Goal: Task Accomplishment & Management: Use online tool/utility

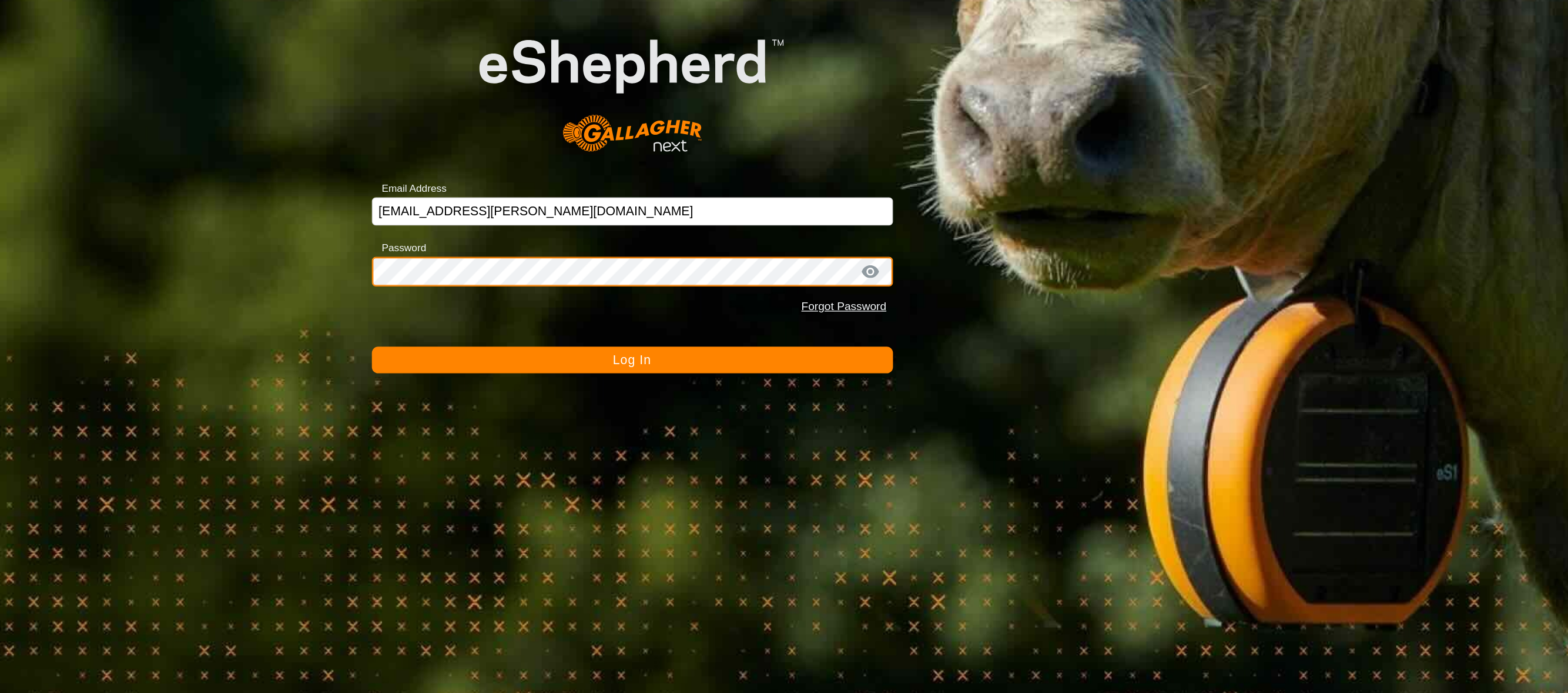
click at [588, 429] on button "Log In" at bounding box center [784, 439] width 392 height 20
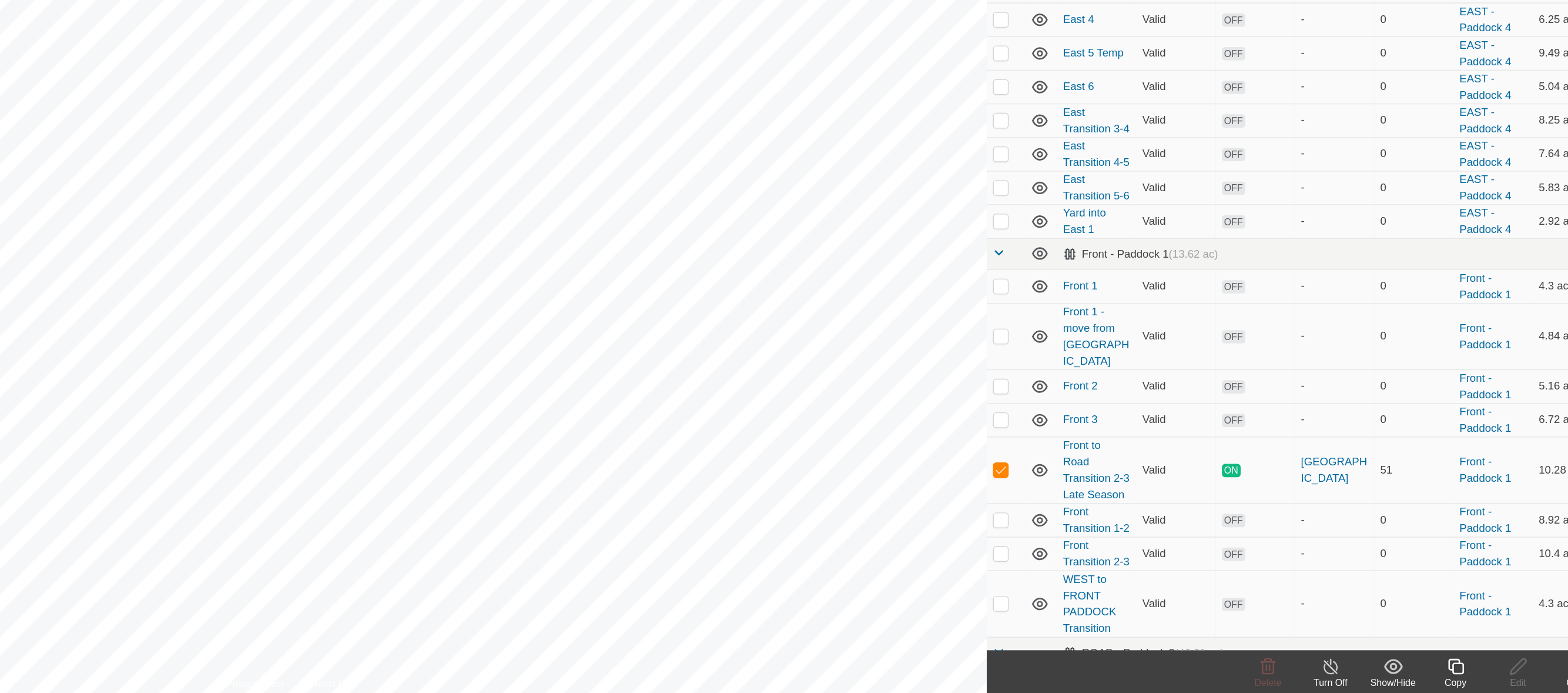
click at [1405, 678] on div "Copy" at bounding box center [1403, 682] width 47 height 11
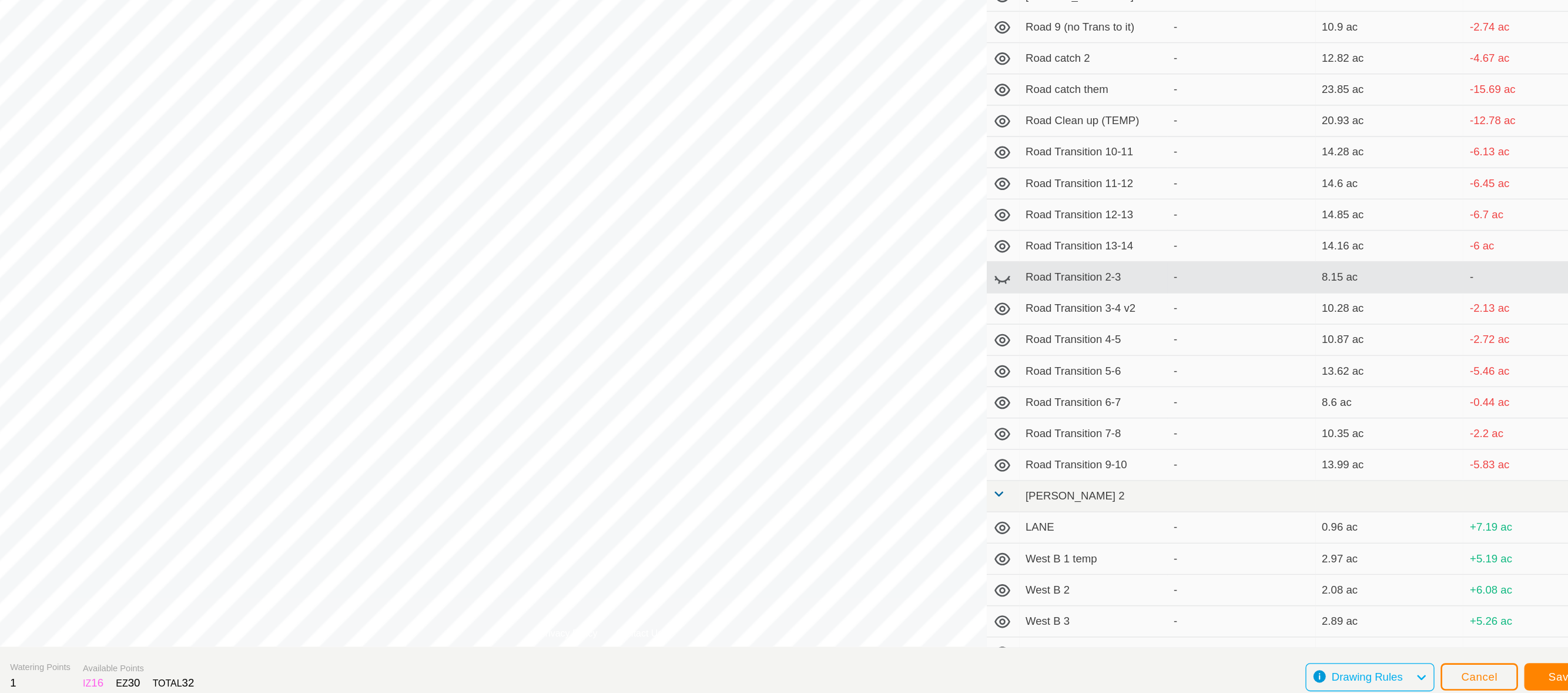
scroll to position [624, 0]
click at [1007, 661] on section "Virtual Paddock Front to Road Transition 2-3 Late Season-VP001 Total Area 14.97…" at bounding box center [761, 671] width 1521 height 45
click at [1471, 664] on button "Save" at bounding box center [1483, 670] width 56 height 20
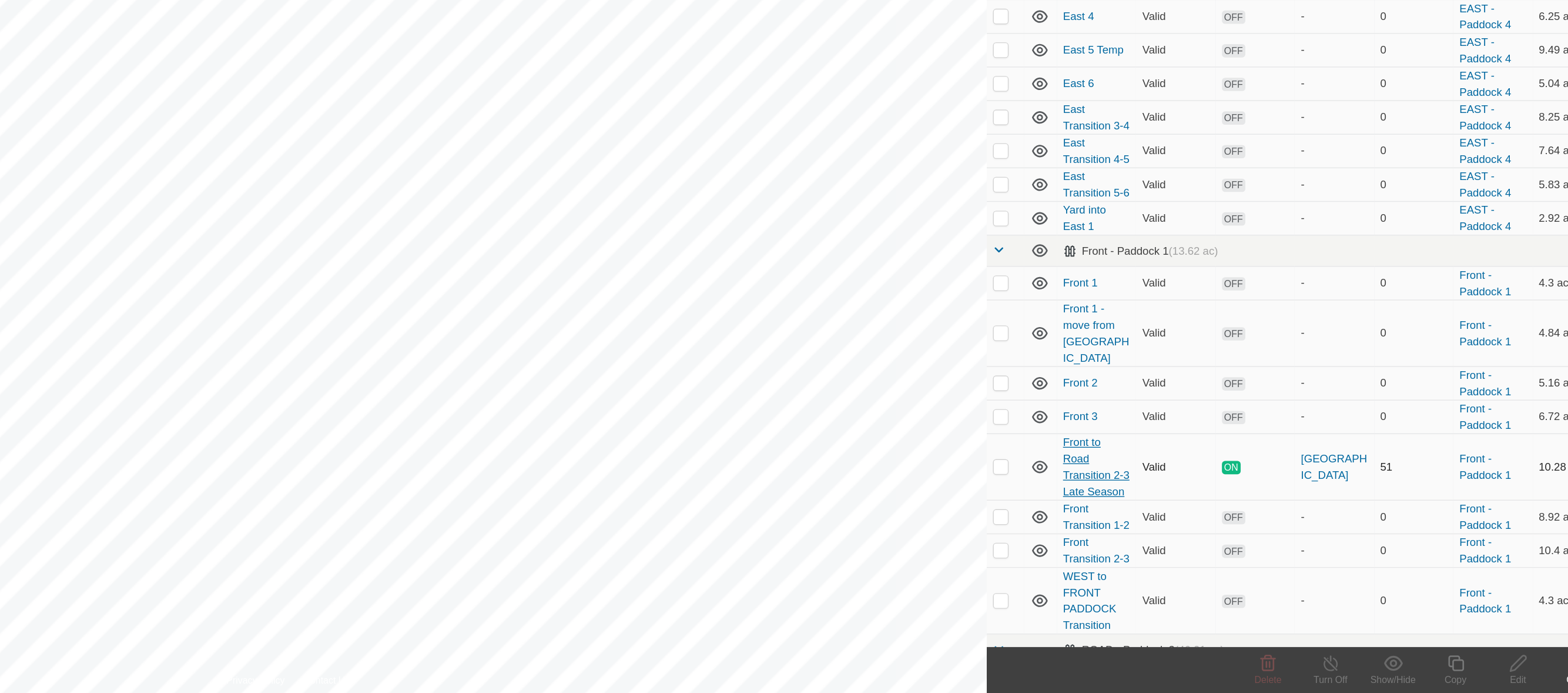
click at [1120, 545] on link "Front to Road Transition 2-3 Late Season" at bounding box center [1133, 522] width 50 height 46
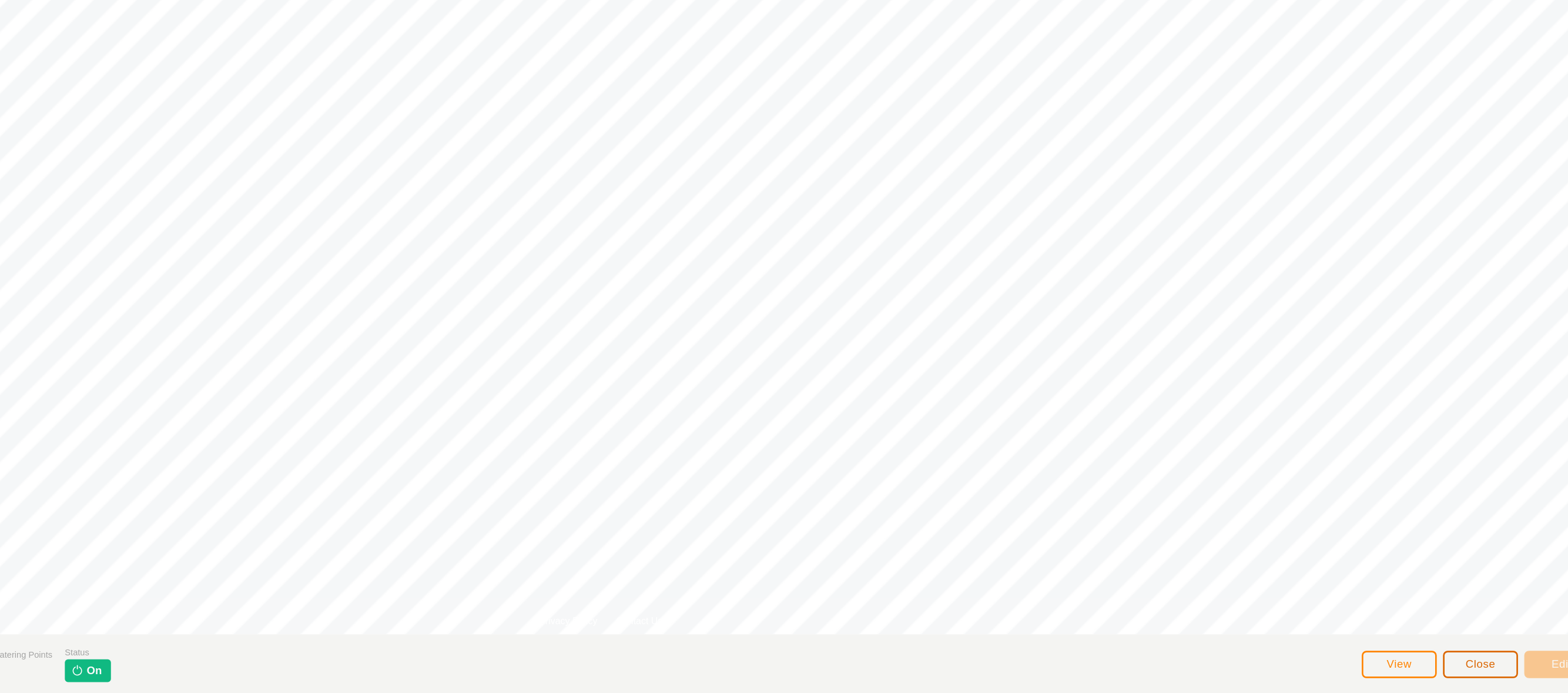
click at [1412, 668] on span "Close" at bounding box center [1422, 670] width 22 height 9
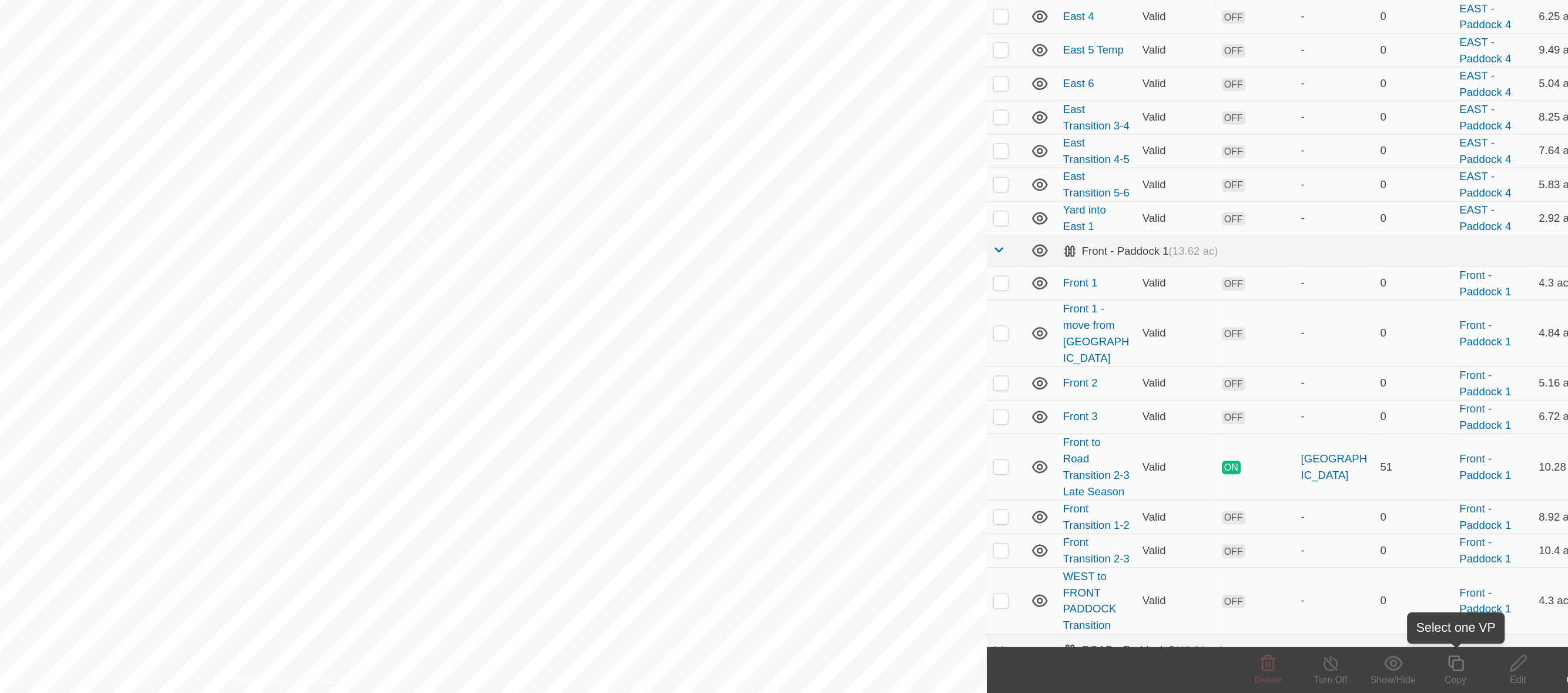
click at [1412, 668] on copy-svg-icon at bounding box center [1403, 670] width 47 height 14
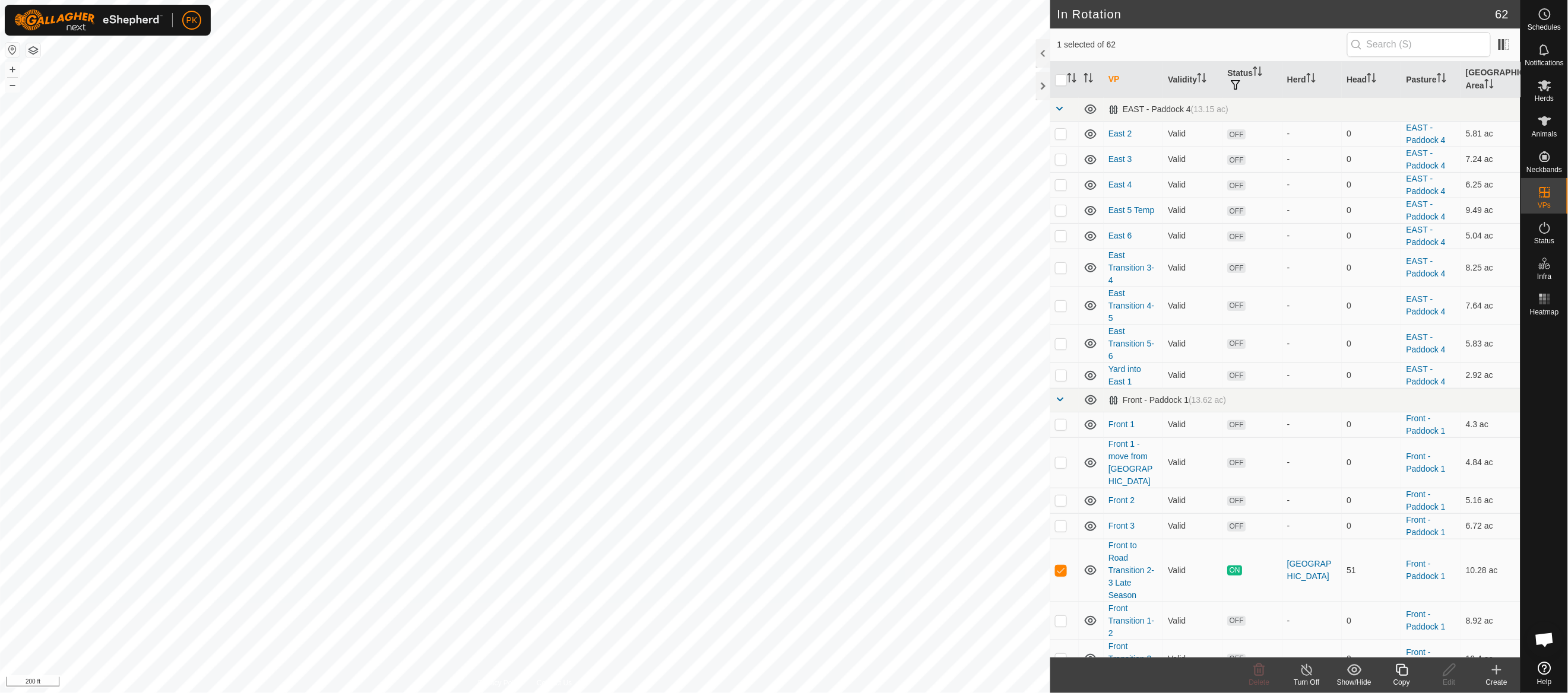
click at [1407, 680] on div "Copy" at bounding box center [1402, 682] width 47 height 11
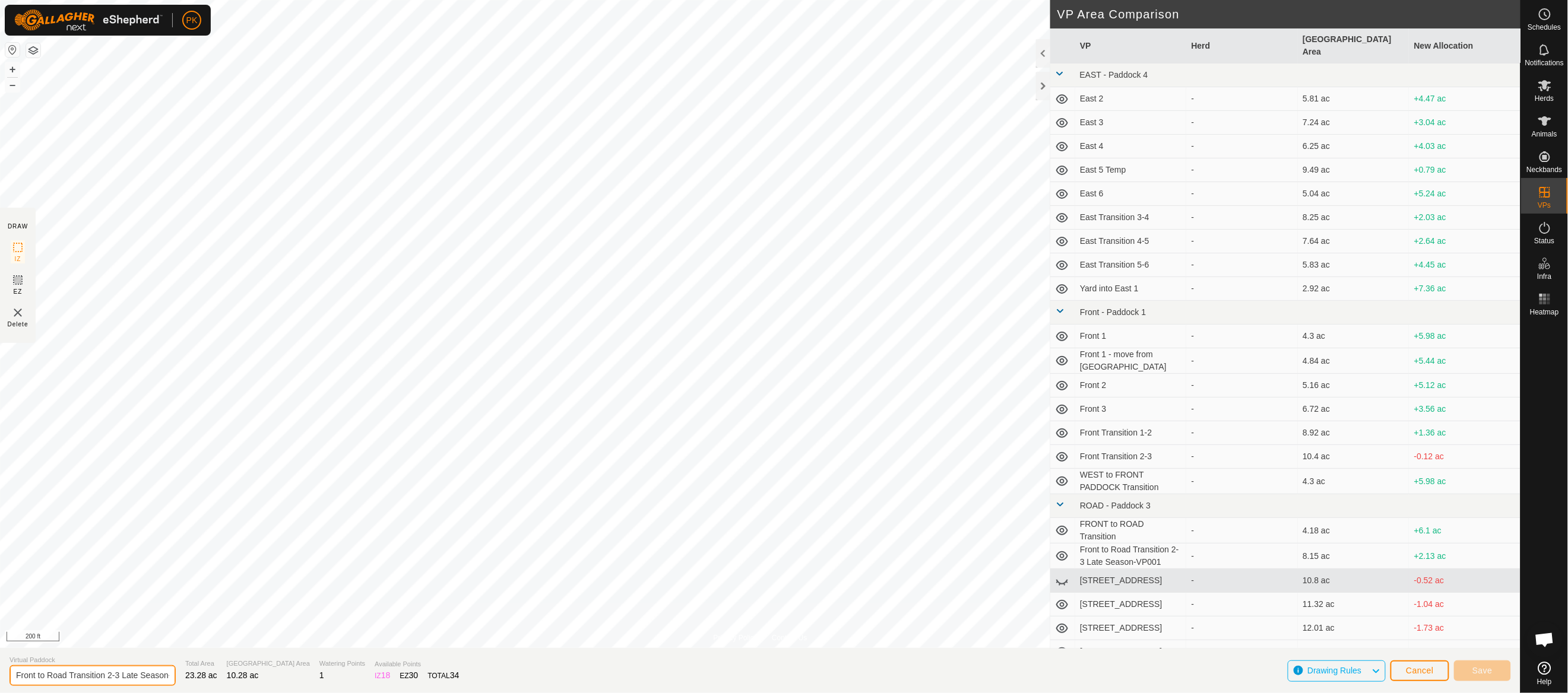
click at [161, 676] on input "Front to Road Transition 2-3 Late Season-VP002" at bounding box center [92, 675] width 166 height 21
type input "Front to Road Transition 2-3 Late Seas 2on-VP002"
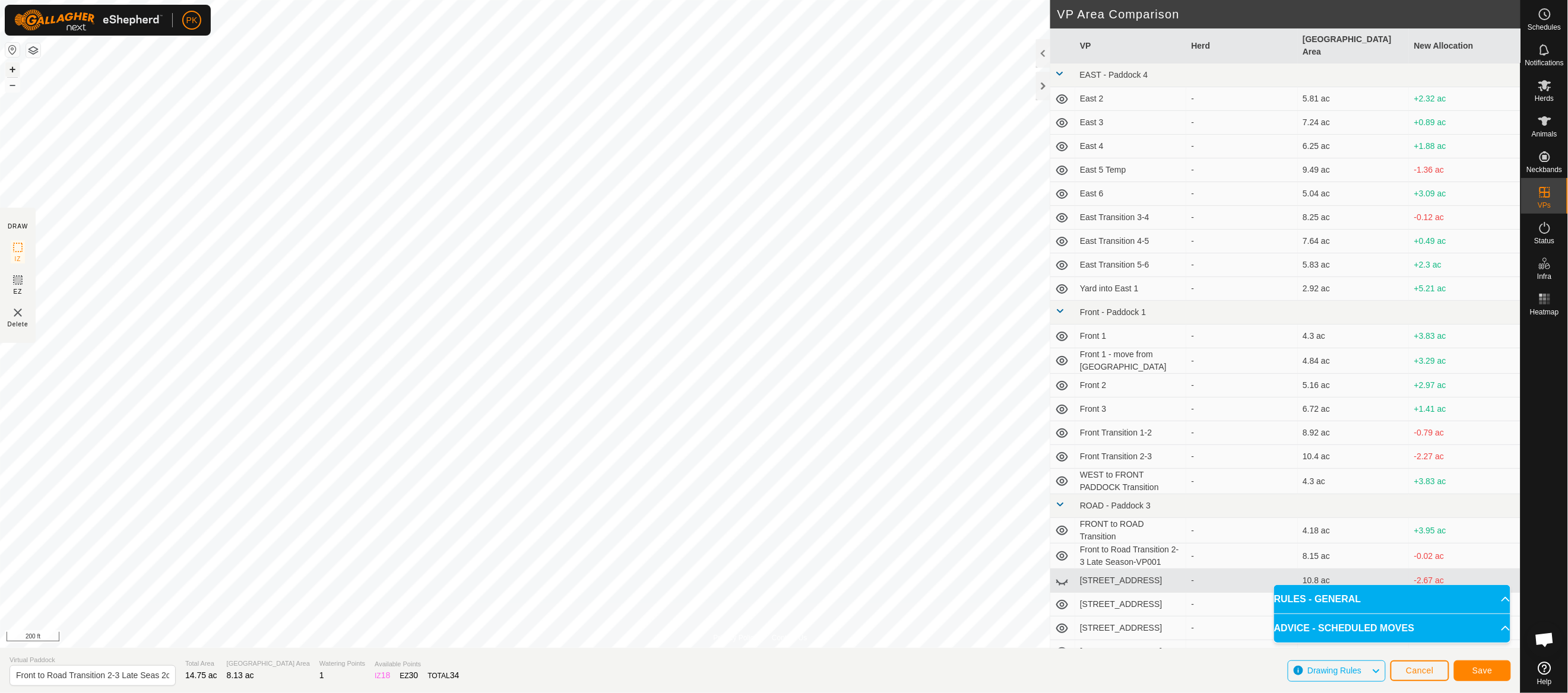
click at [16, 73] on button "+" at bounding box center [13, 69] width 14 height 14
click at [1476, 671] on span "Save" at bounding box center [1482, 670] width 21 height 9
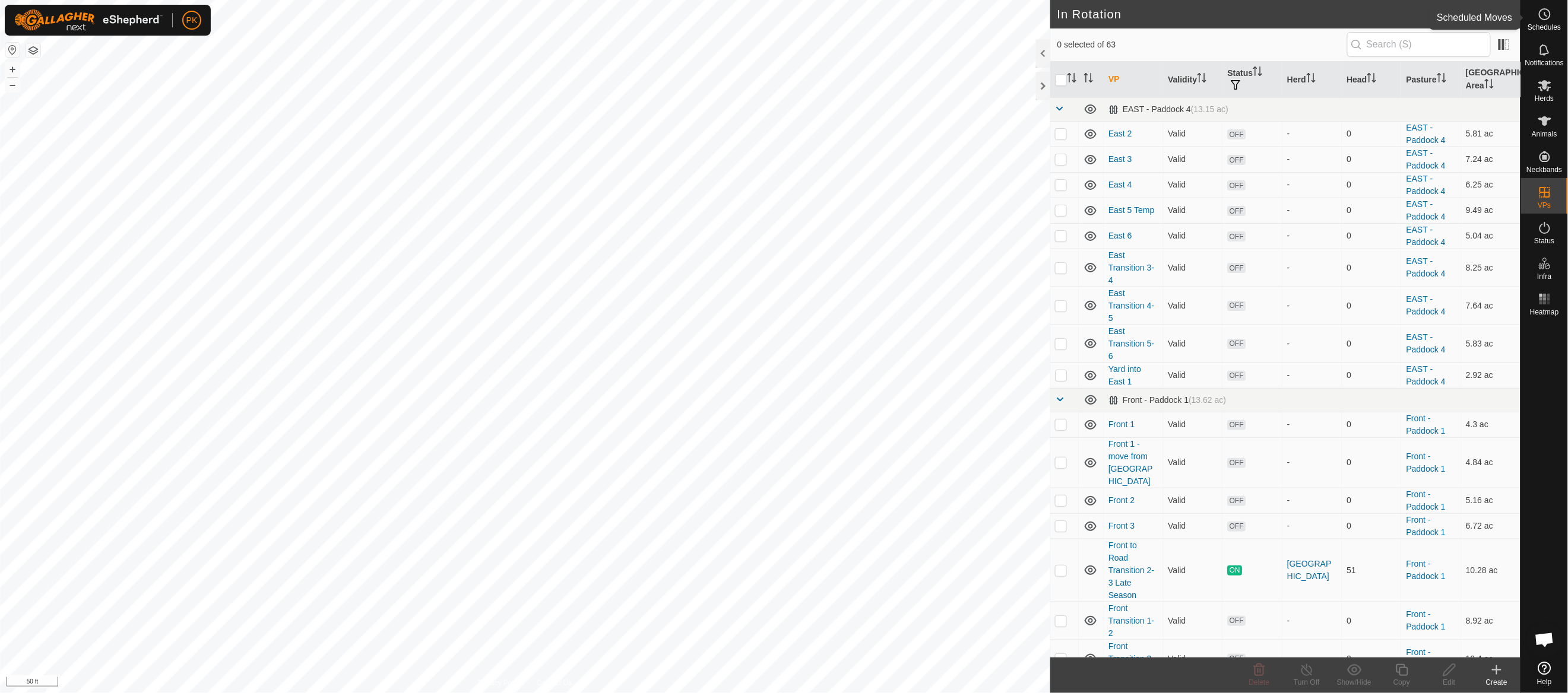
click at [1547, 18] on circle at bounding box center [1545, 14] width 11 height 11
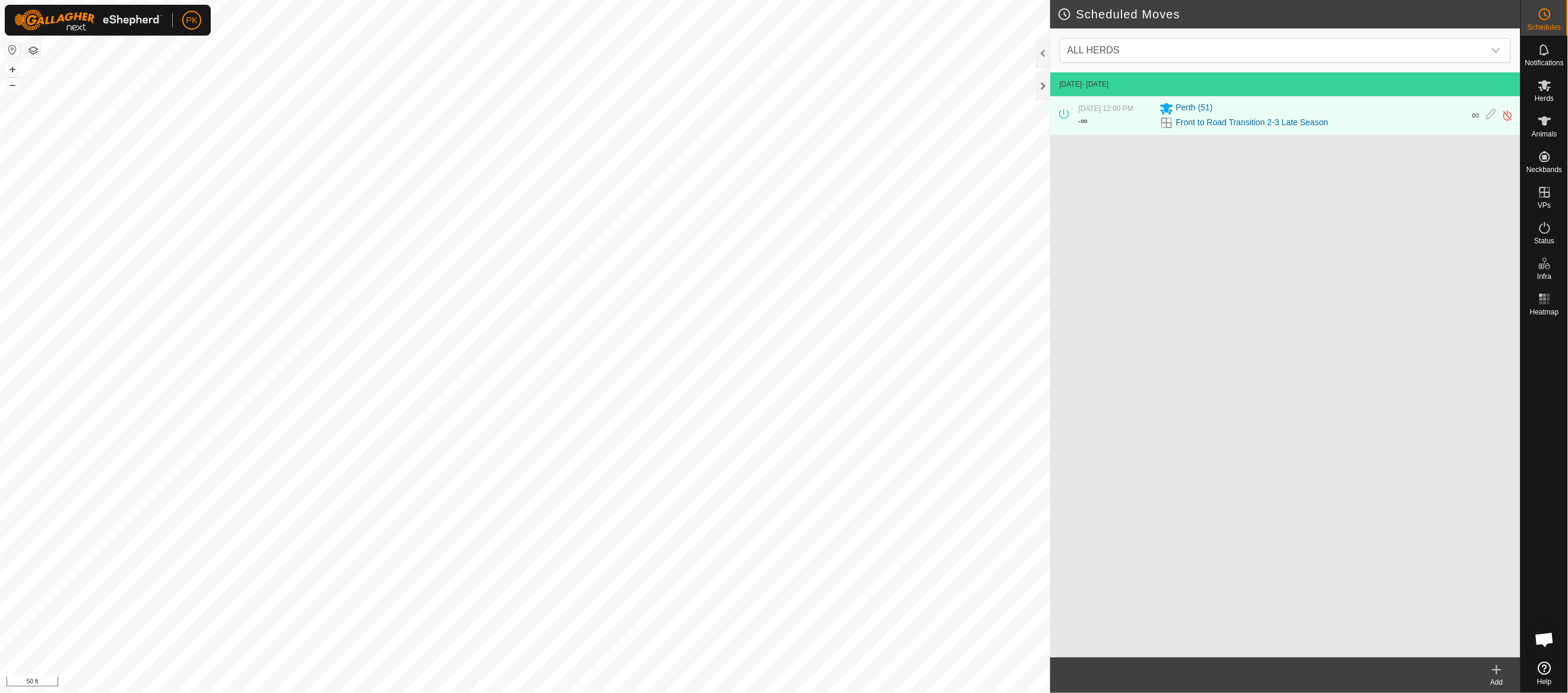
click at [1547, 18] on circle at bounding box center [1545, 14] width 11 height 11
click at [1500, 672] on icon at bounding box center [1496, 670] width 14 height 14
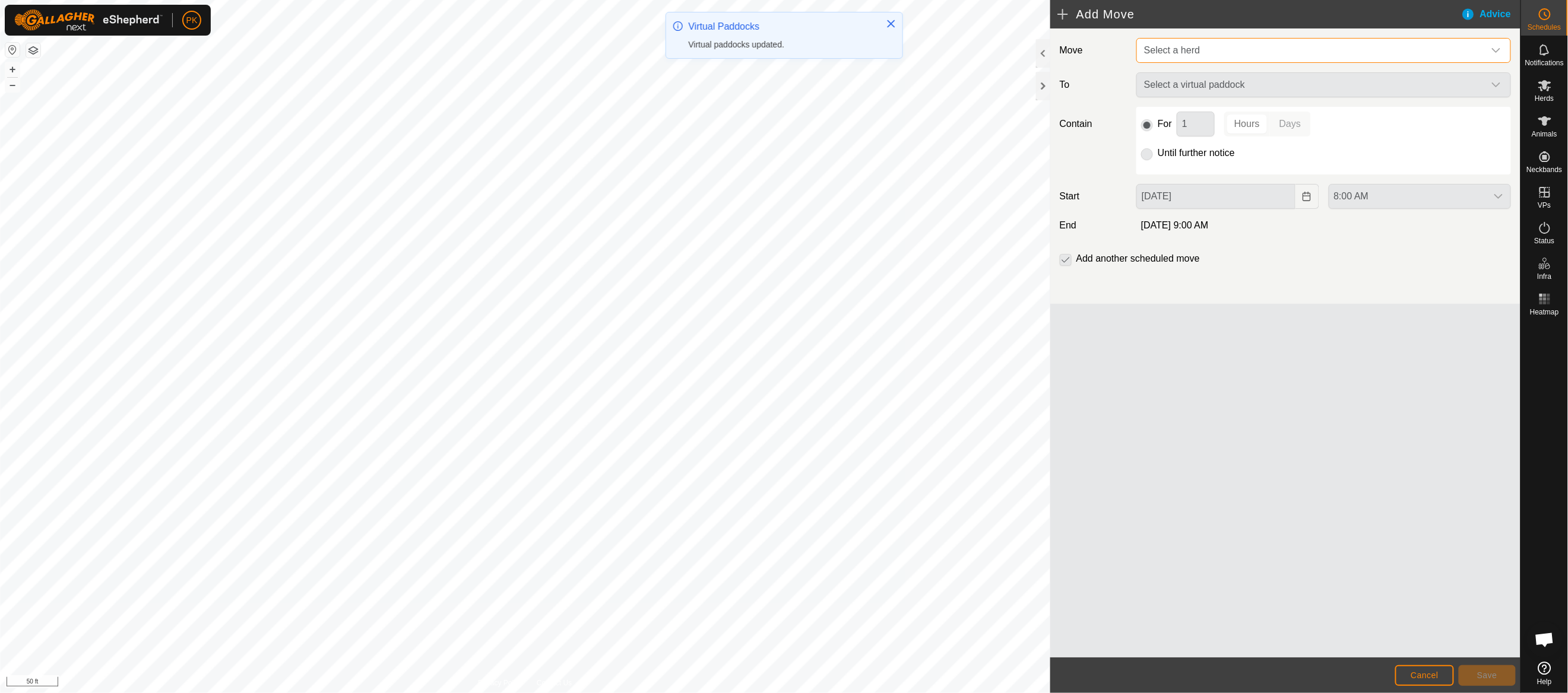
click at [1232, 58] on span "Select a herd" at bounding box center [1312, 50] width 345 height 24
click at [1188, 122] on li "Perth (51)" at bounding box center [1324, 113] width 373 height 24
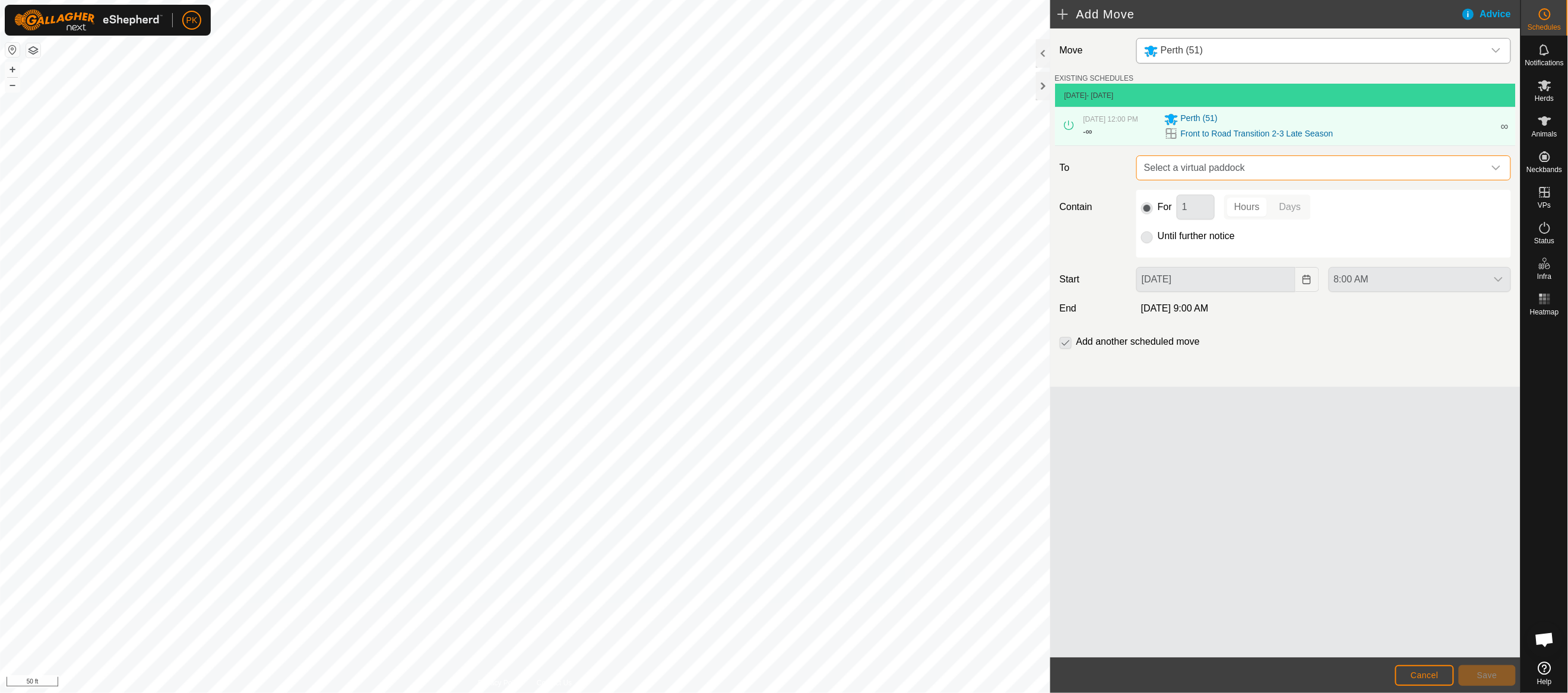
click at [1216, 178] on span "Select a virtual paddock" at bounding box center [1312, 168] width 345 height 24
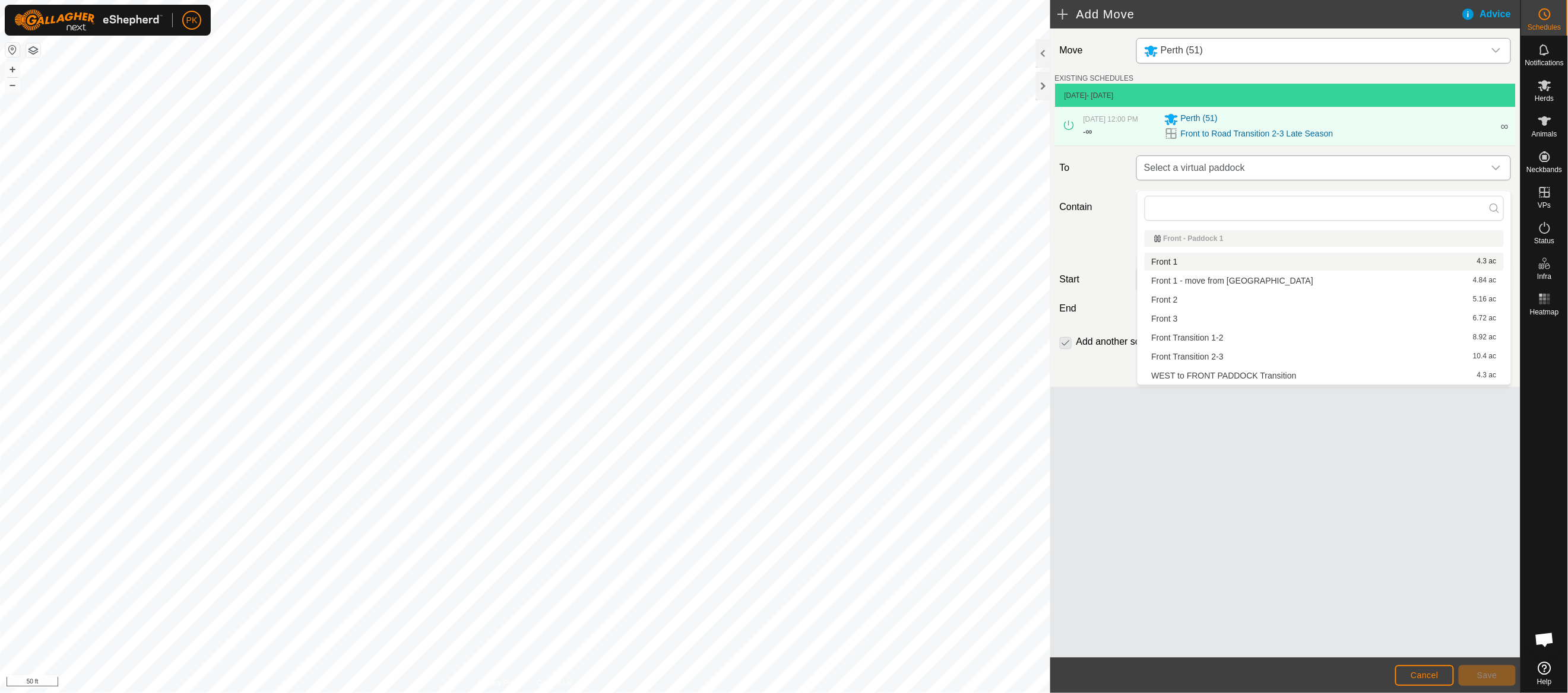
click at [1351, 173] on span "Select a virtual paddock" at bounding box center [1312, 168] width 345 height 24
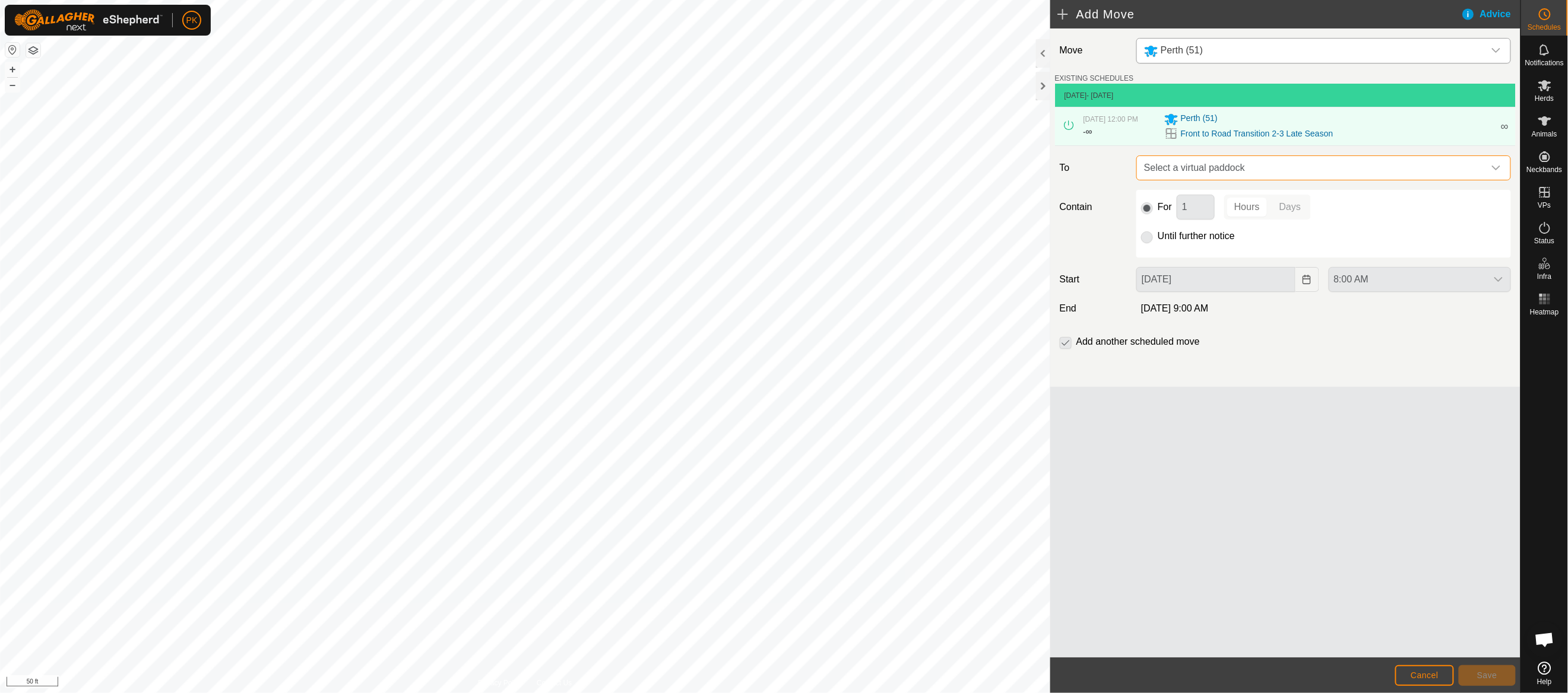
click at [1351, 173] on span "Select a virtual paddock" at bounding box center [1312, 168] width 345 height 24
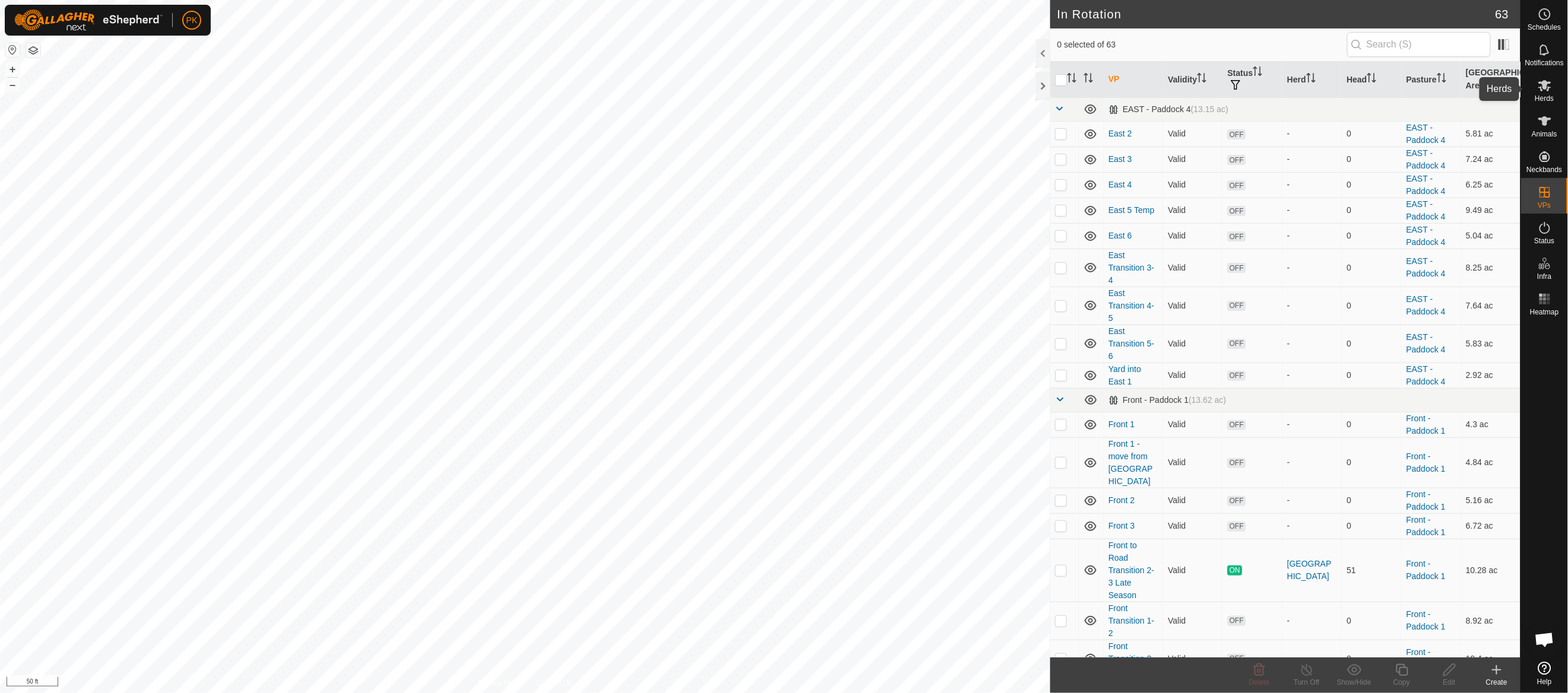
click at [1547, 86] on icon at bounding box center [1545, 86] width 14 height 14
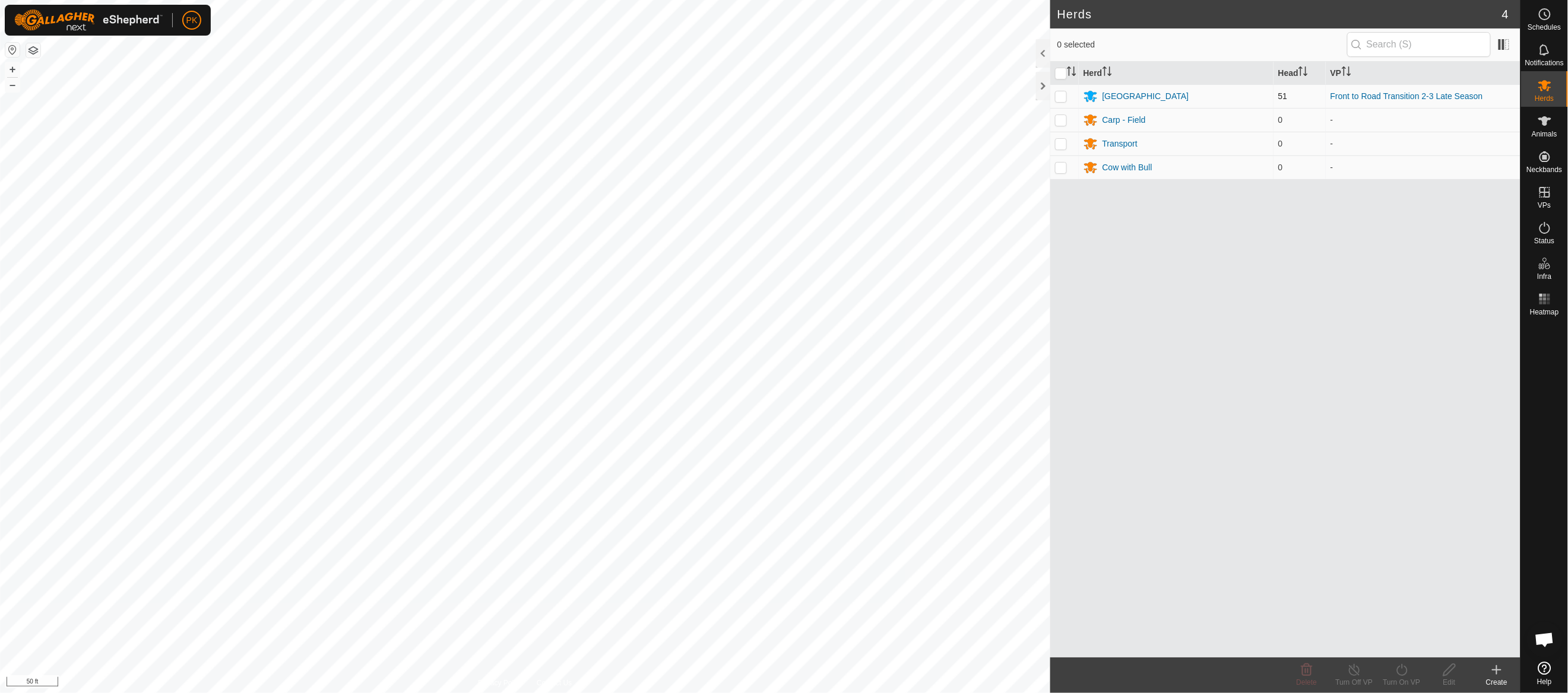
click at [1060, 100] on p-checkbox at bounding box center [1061, 96] width 12 height 9
checkbox input "true"
click at [1398, 672] on icon at bounding box center [1402, 670] width 11 height 12
click at [1415, 618] on link "Later" at bounding box center [1438, 619] width 118 height 24
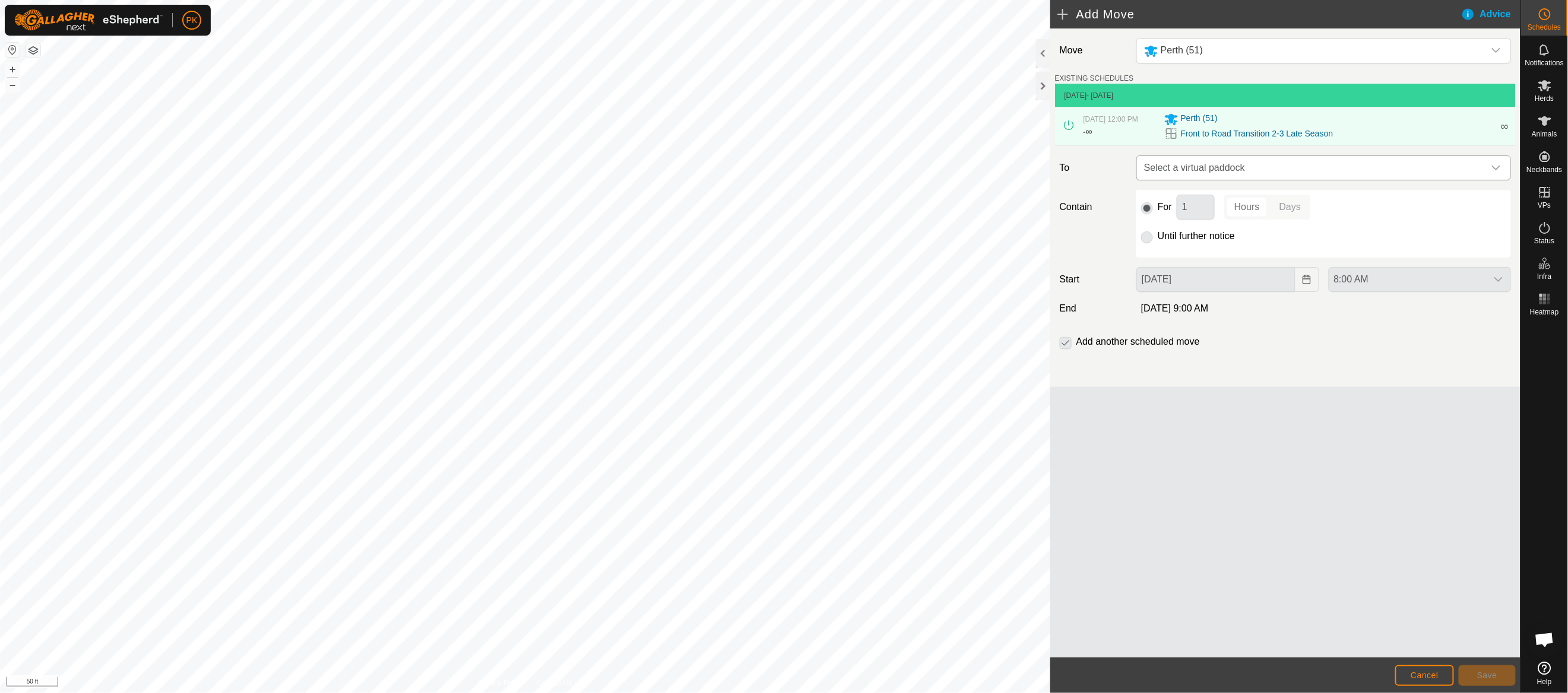
click at [1373, 180] on span "Select a virtual paddock" at bounding box center [1312, 168] width 345 height 24
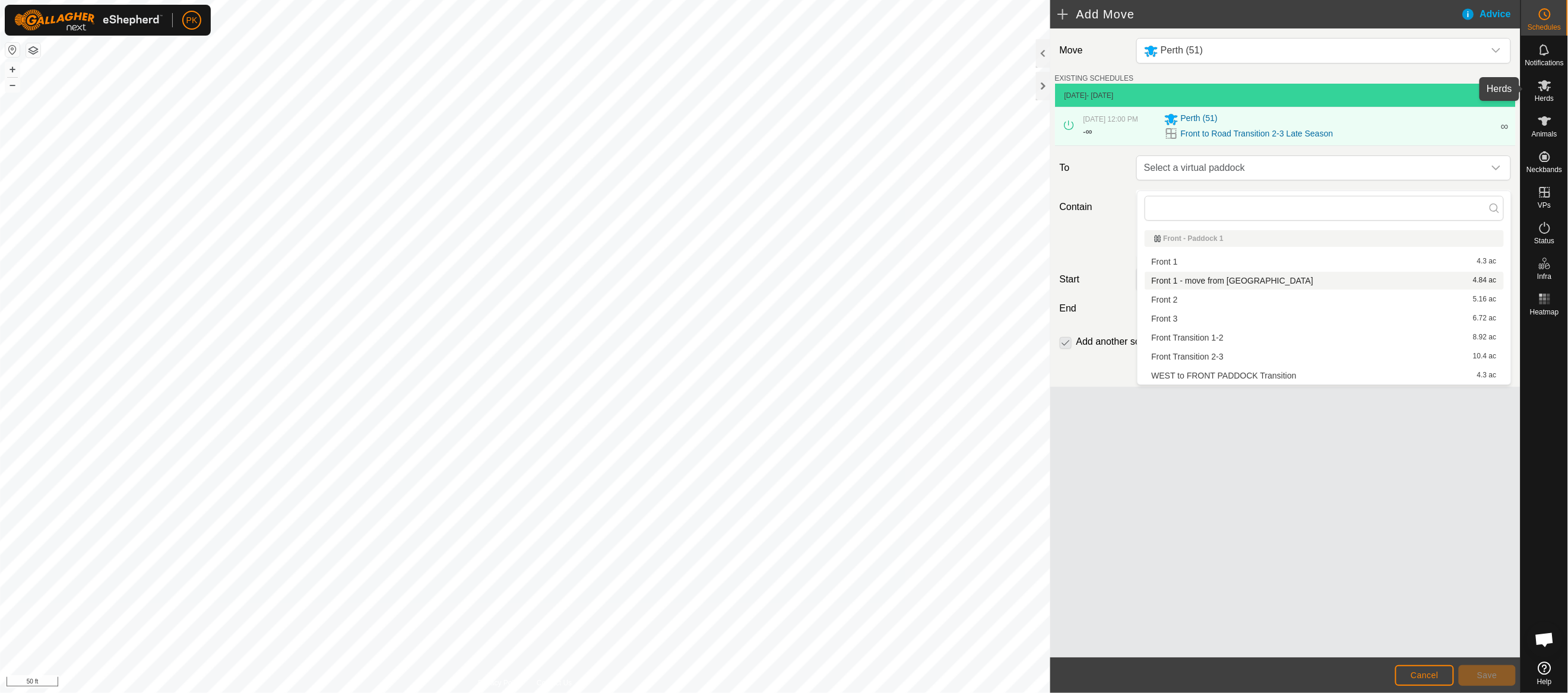
click at [1547, 88] on icon at bounding box center [1545, 86] width 13 height 11
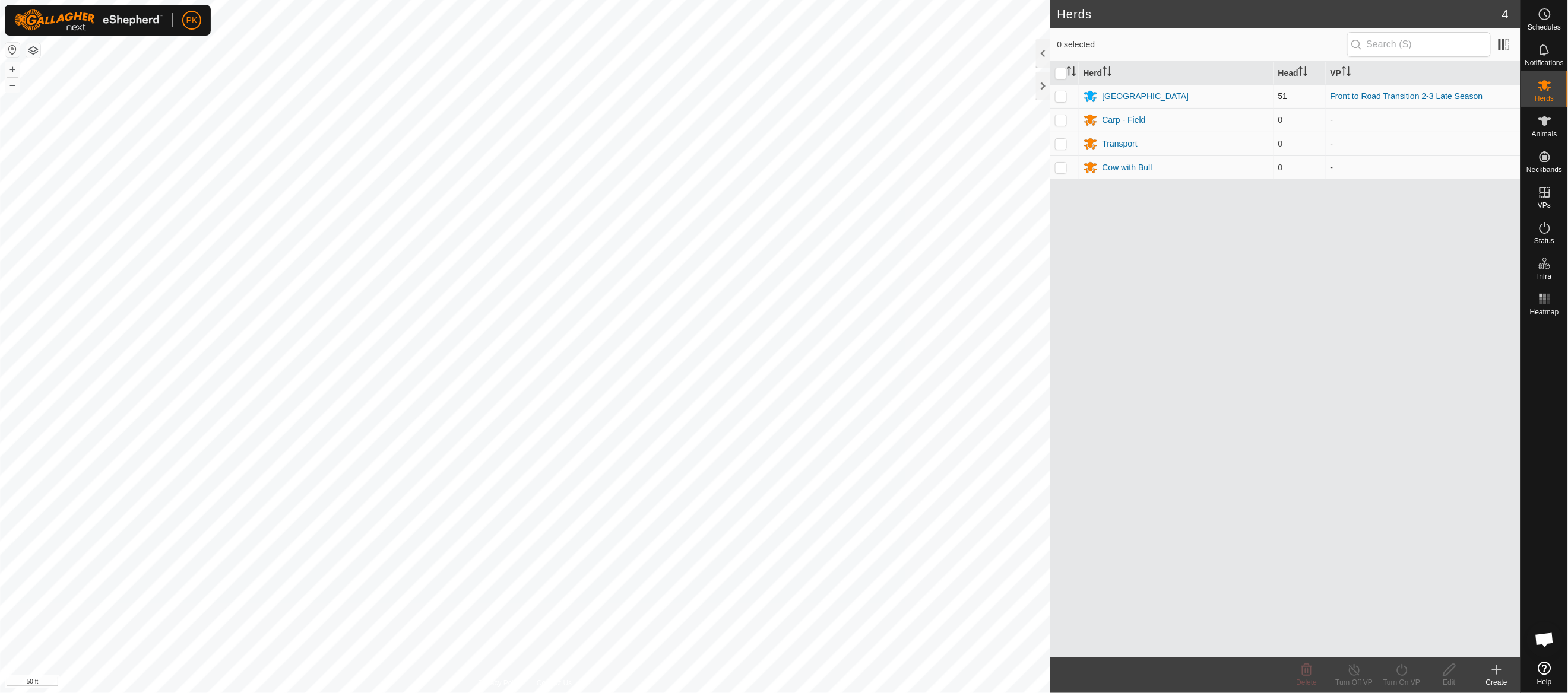
click at [1062, 103] on td at bounding box center [1064, 96] width 28 height 24
checkbox input "true"
click at [1407, 676] on icon at bounding box center [1402, 670] width 15 height 14
click at [1404, 641] on link "Now" at bounding box center [1438, 643] width 118 height 24
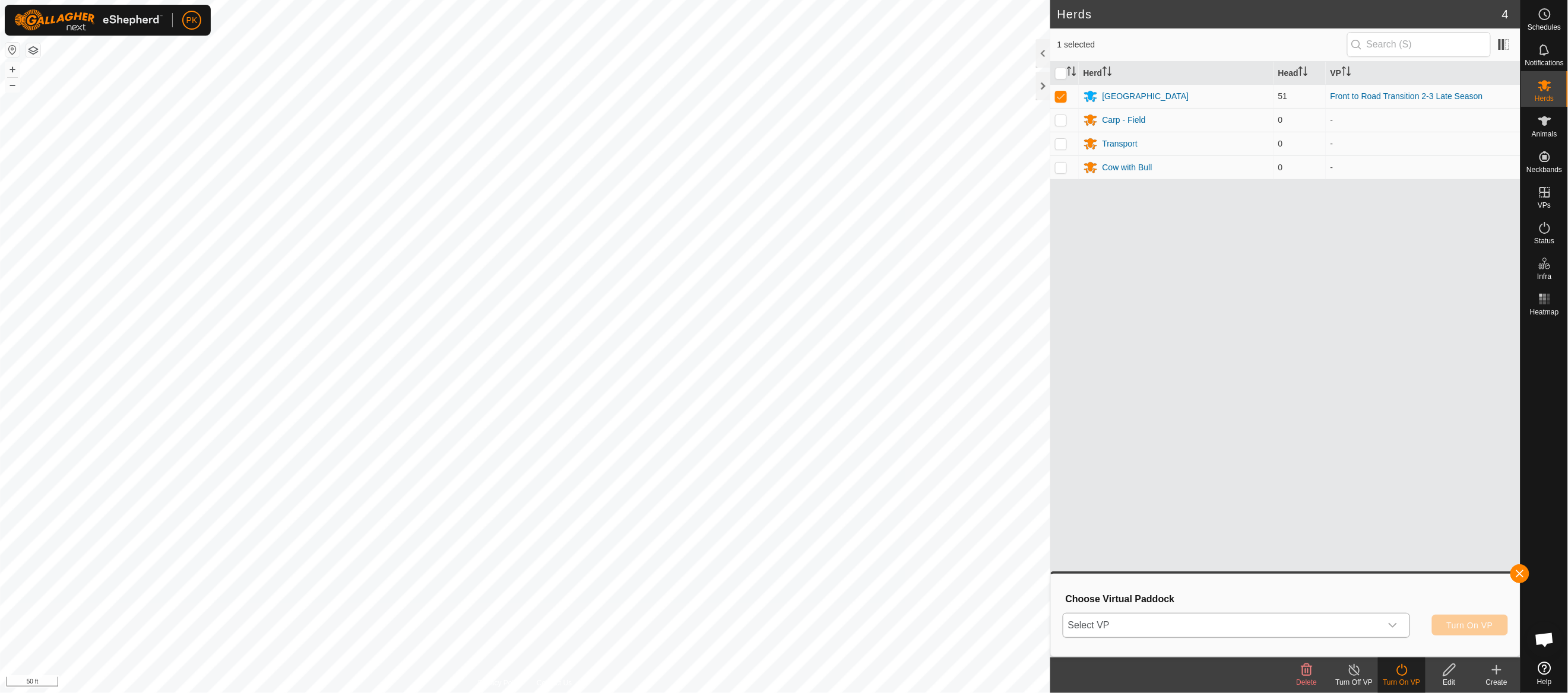
click at [1395, 624] on icon "dropdown trigger" at bounding box center [1393, 625] width 8 height 5
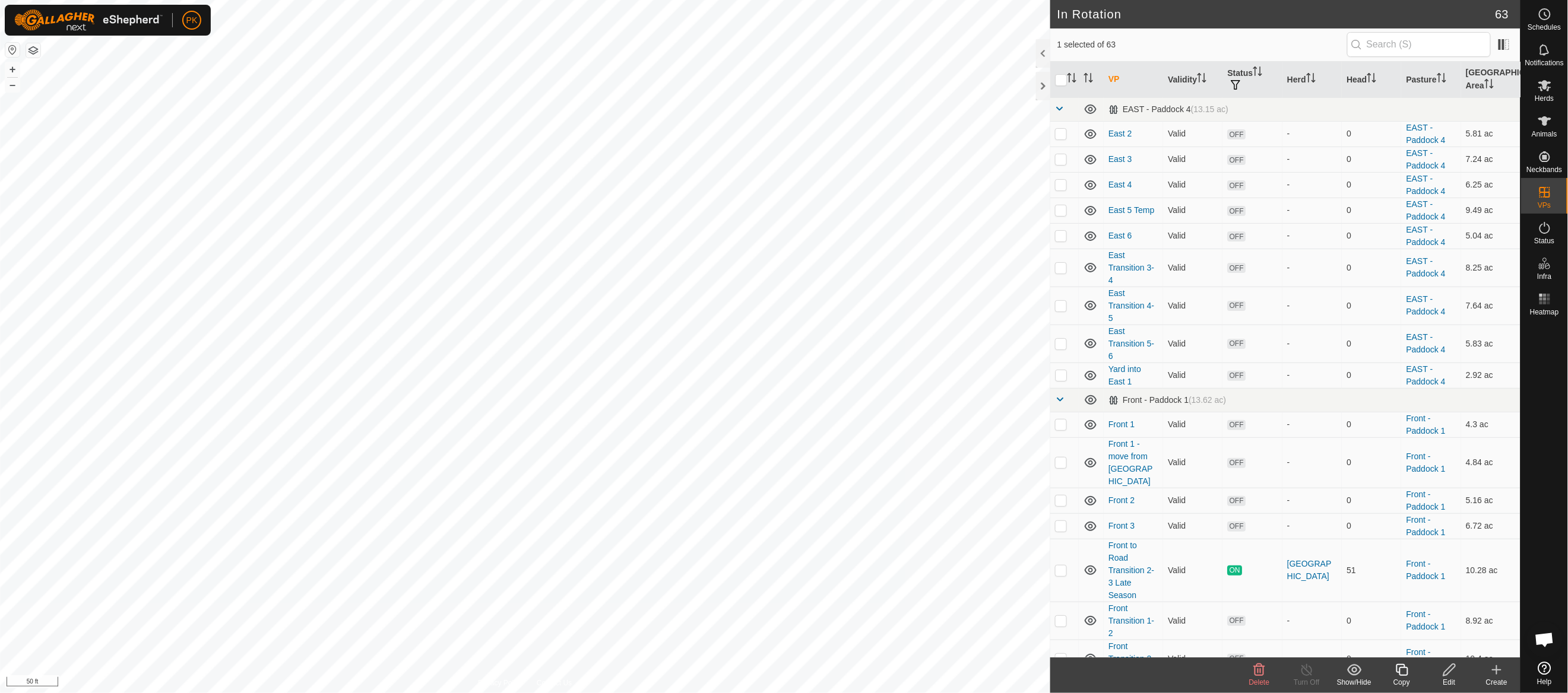
checkbox input "true"
checkbox input "false"
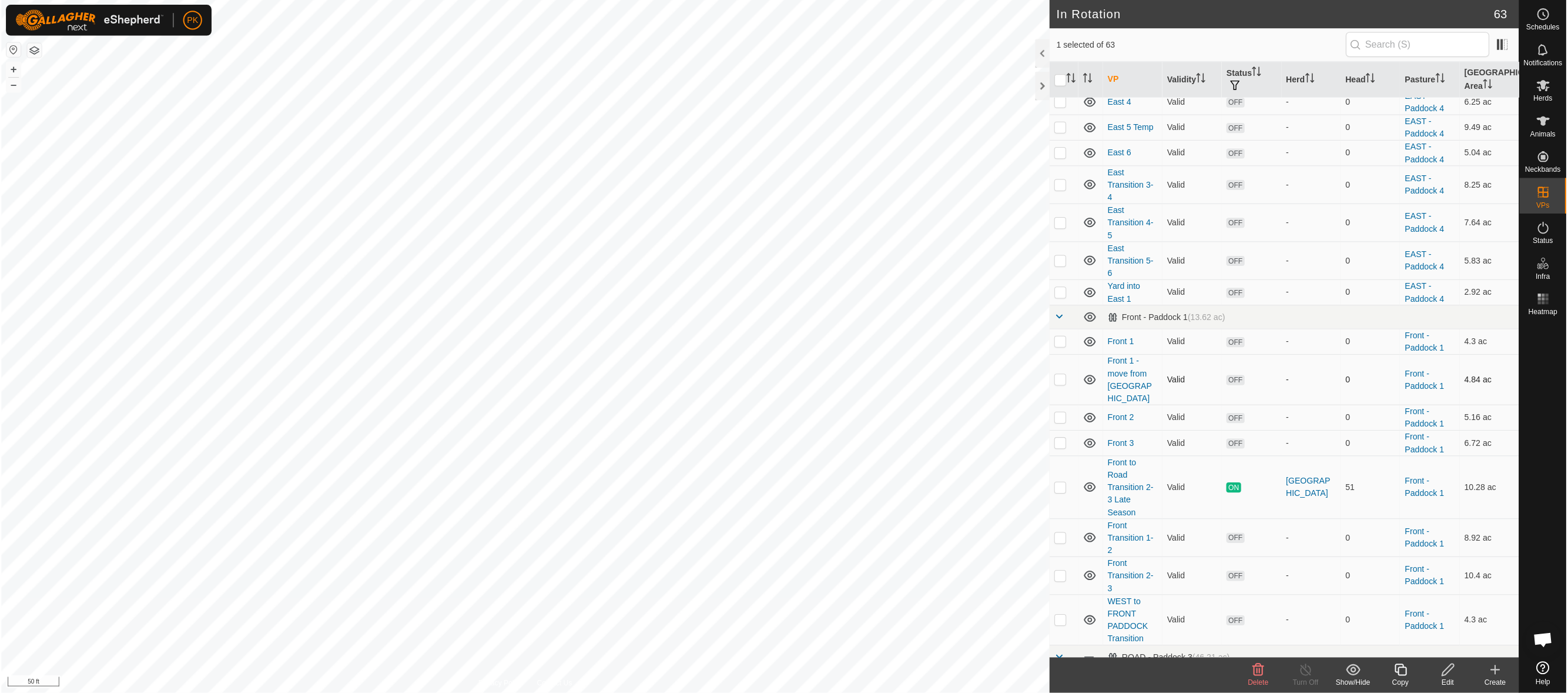
scroll to position [89, 0]
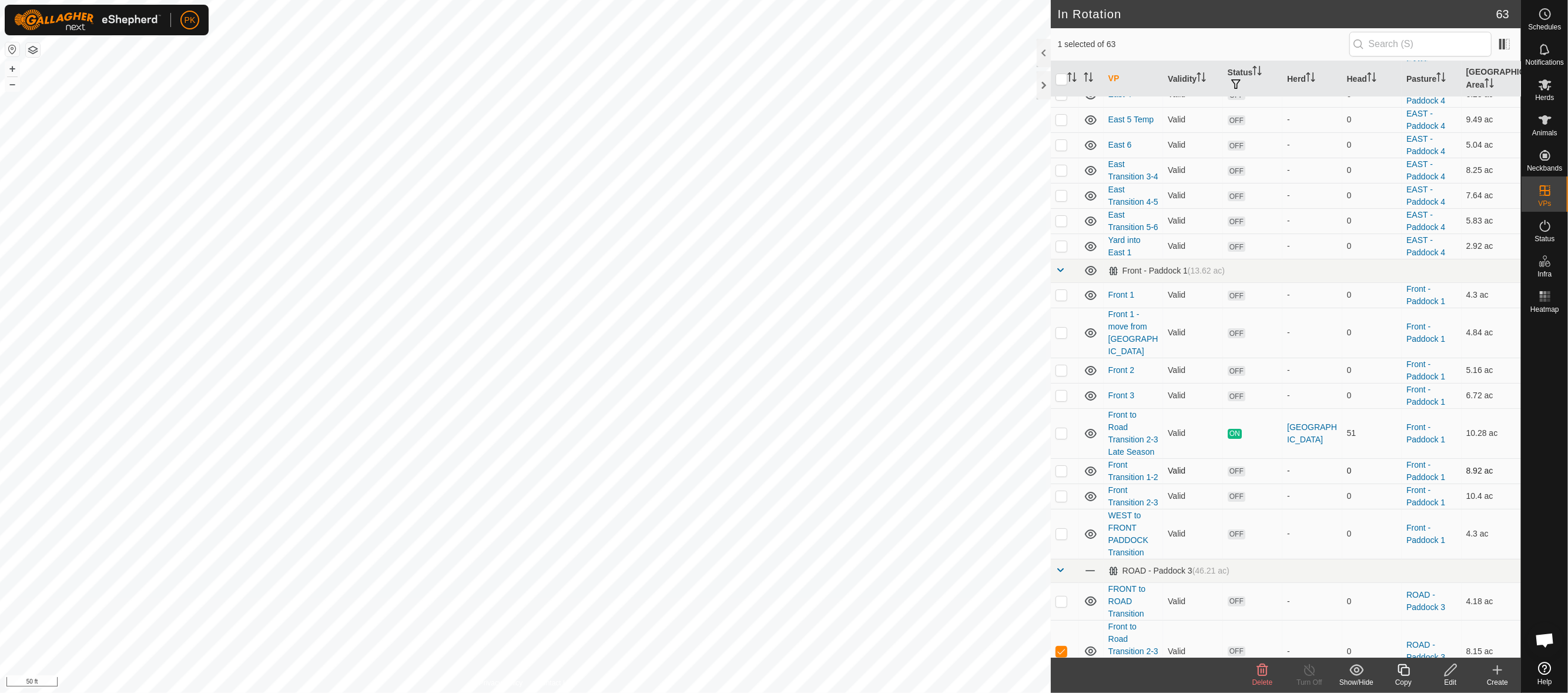
checkbox input "true"
checkbox input "false"
checkbox input "true"
checkbox input "false"
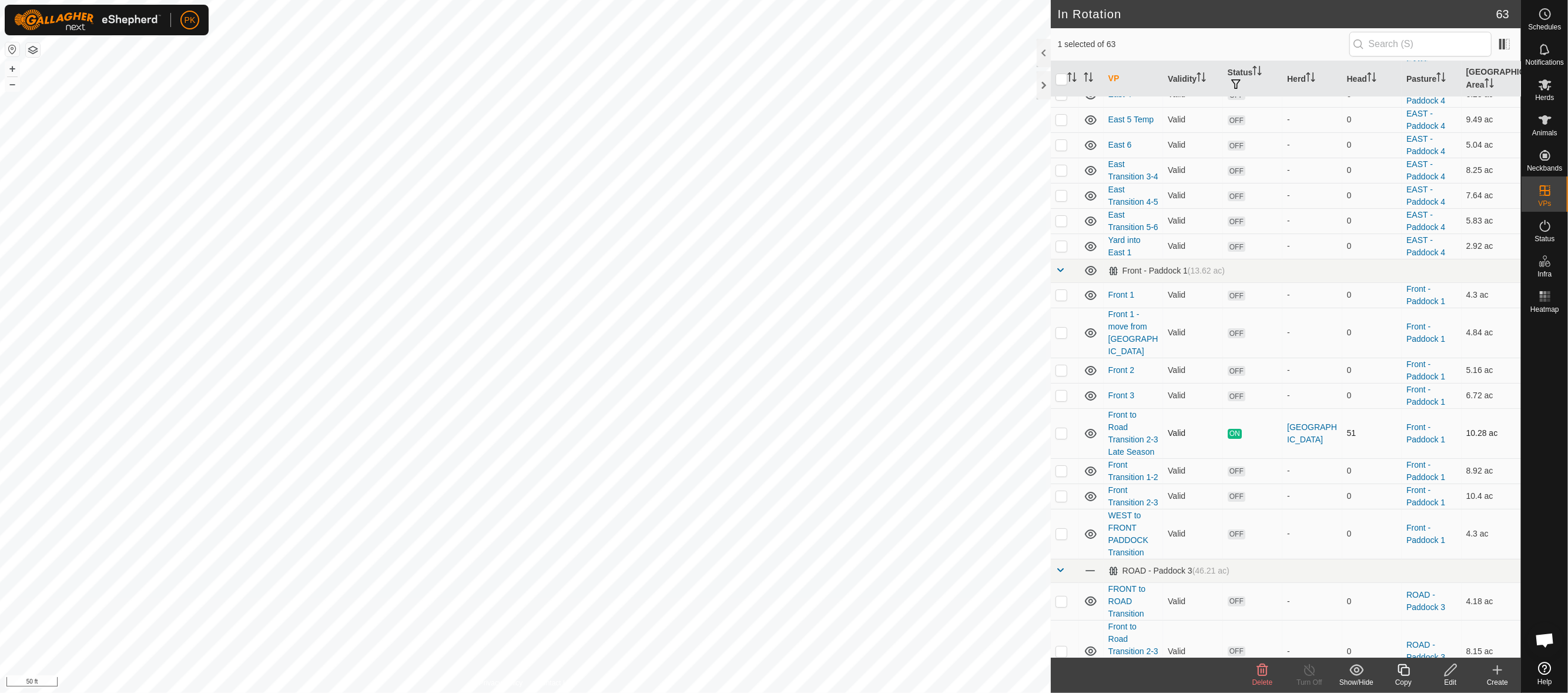
checkbox input "true"
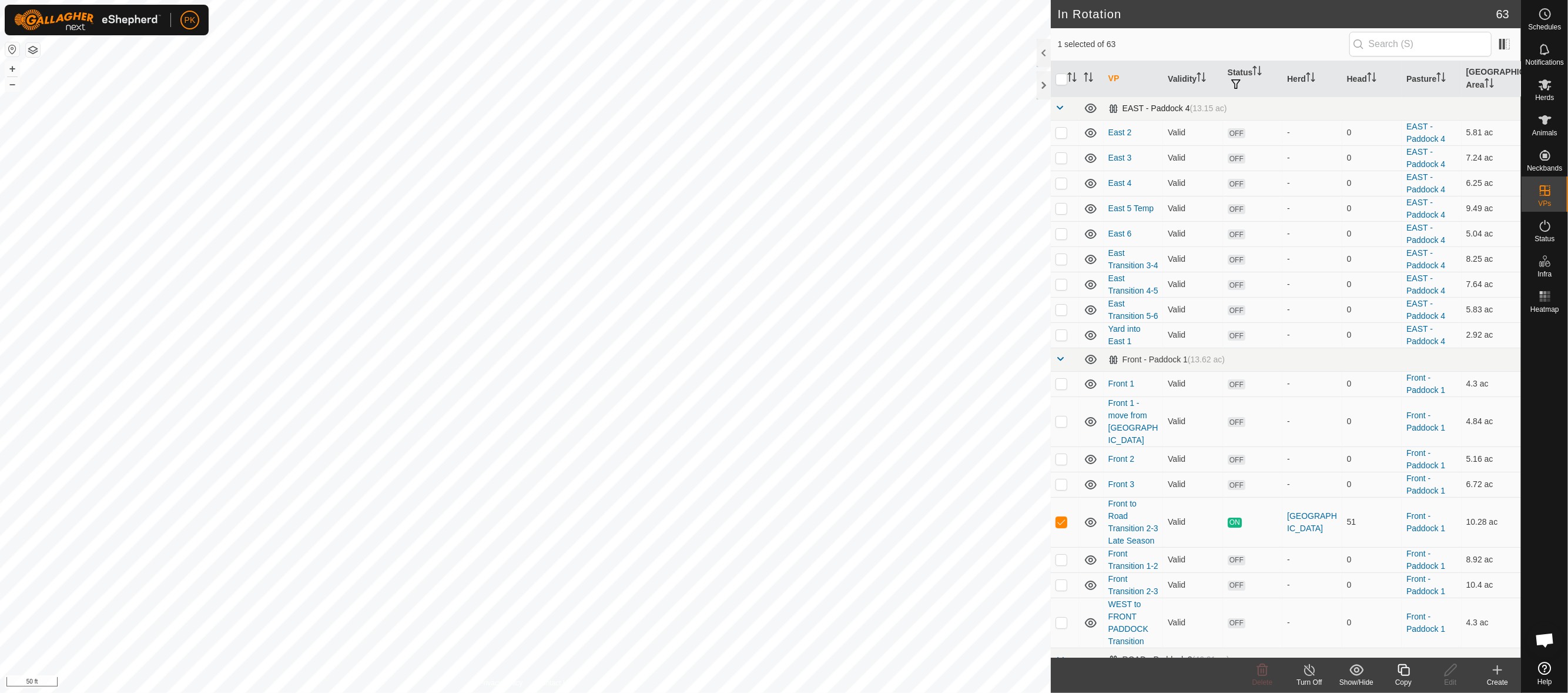
click at [1060, 109] on span at bounding box center [1060, 107] width 9 height 9
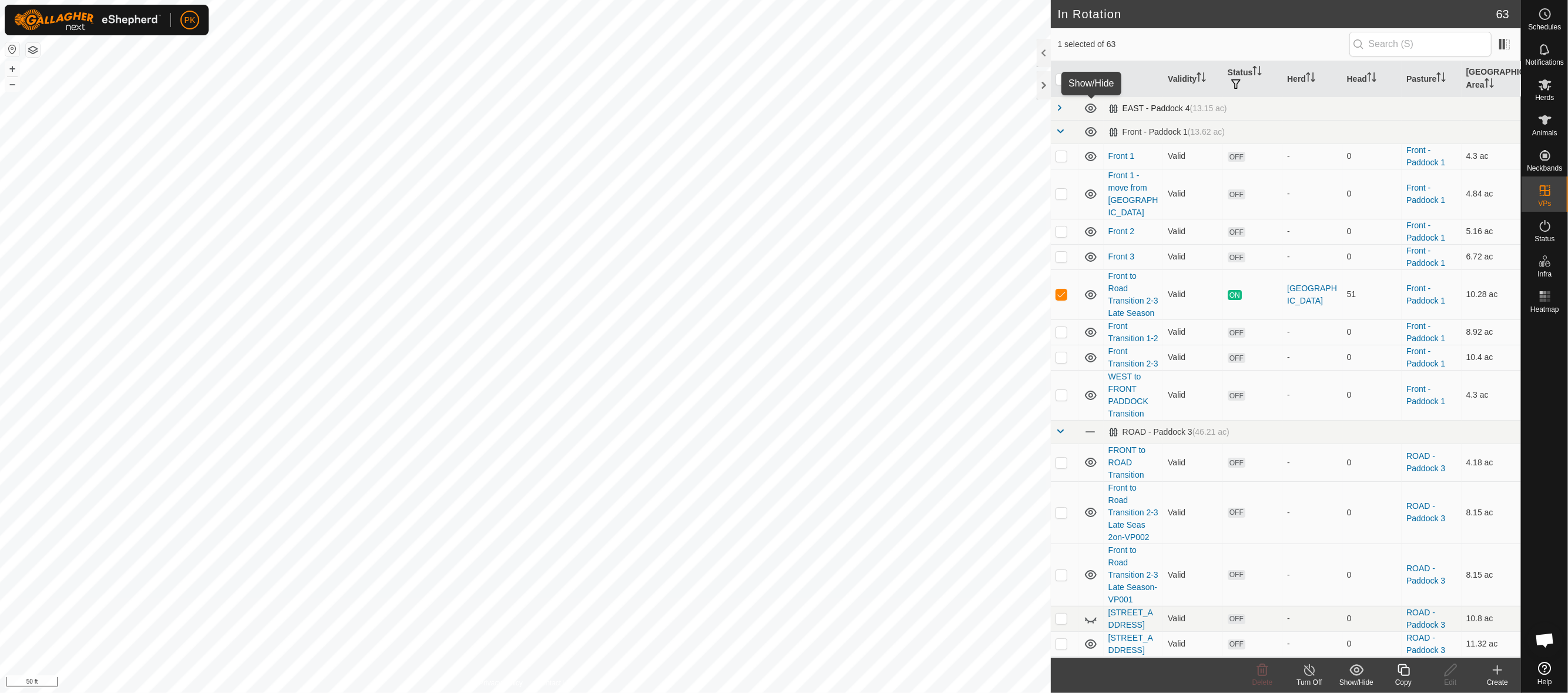
click at [1090, 112] on icon at bounding box center [1091, 108] width 14 height 14
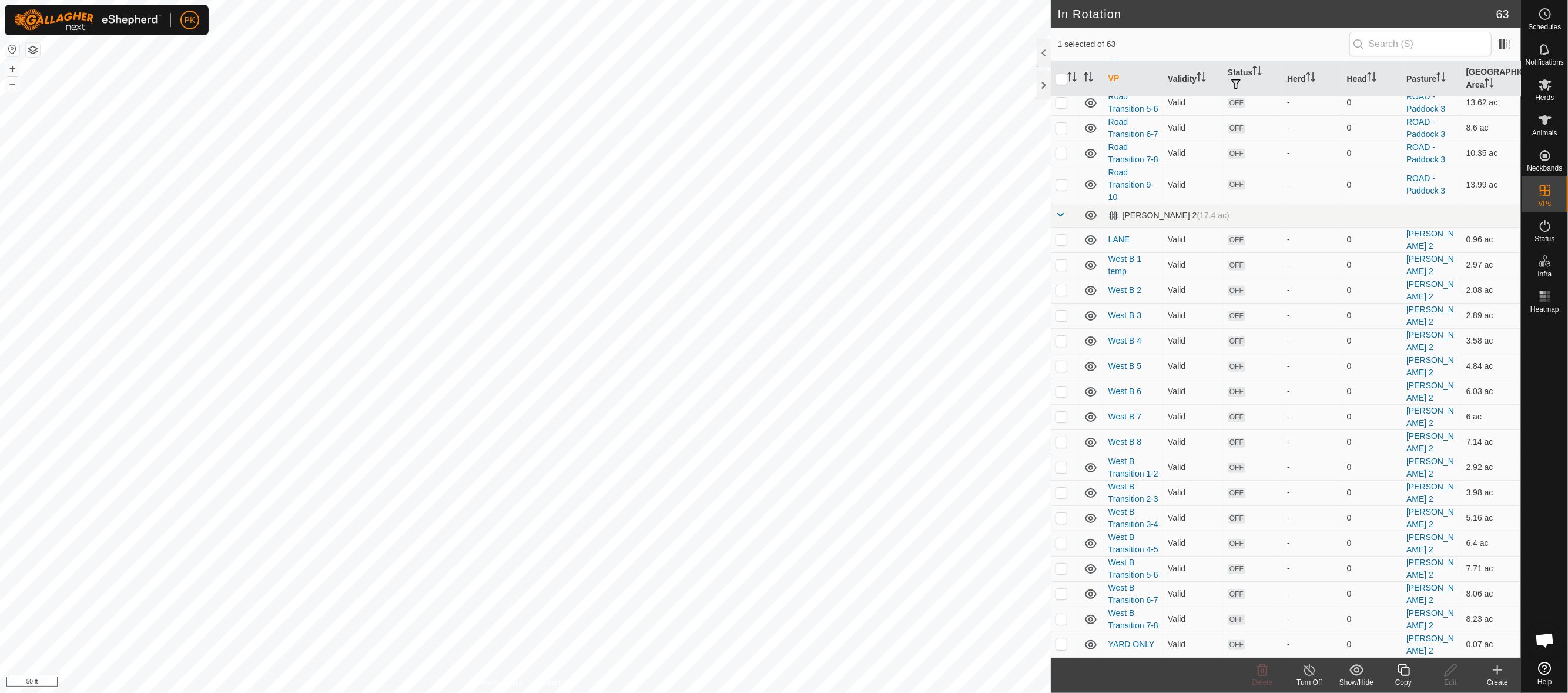
scroll to position [1231, 0]
click at [1056, 220] on span at bounding box center [1060, 214] width 9 height 9
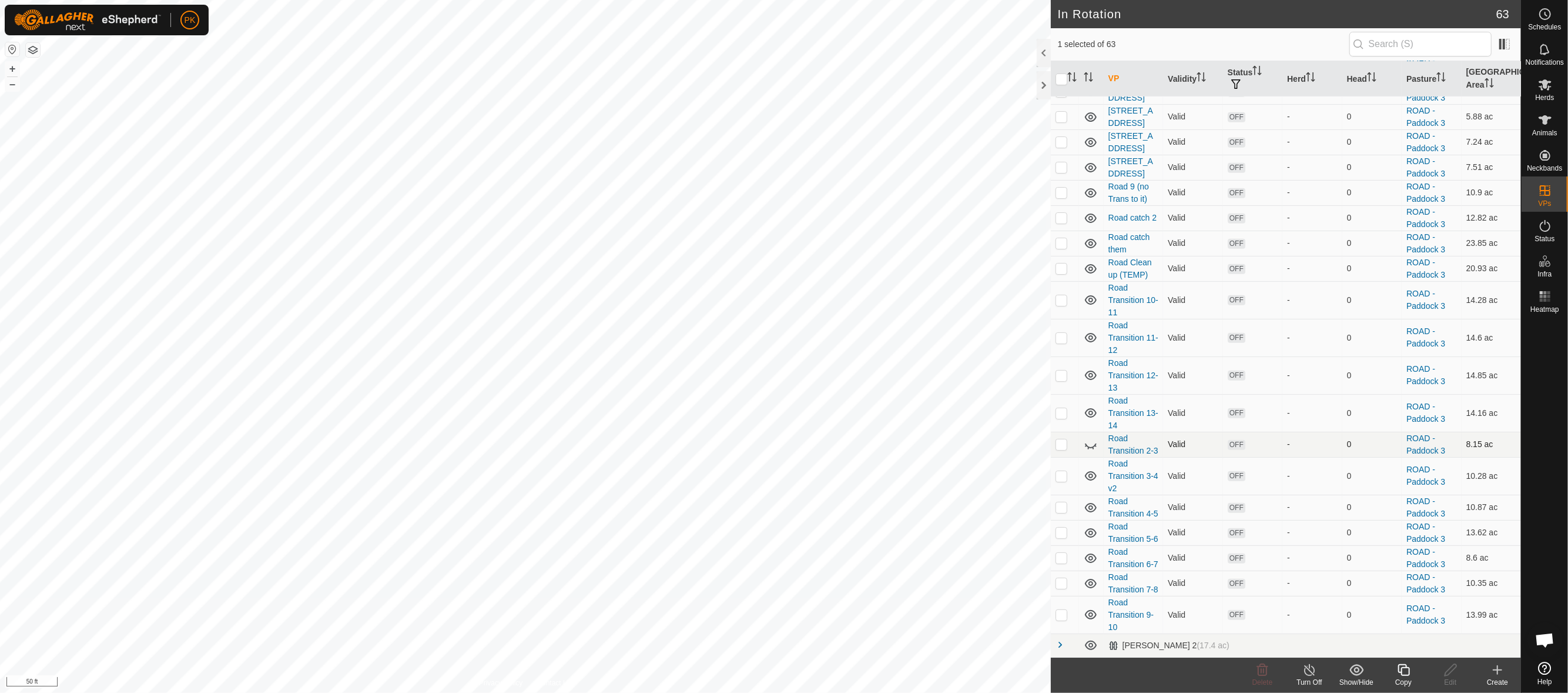
click at [1061, 439] on p-checkbox at bounding box center [1061, 443] width 12 height 9
checkbox input "false"
click at [1100, 431] on td at bounding box center [1091, 444] width 25 height 25
click at [1085, 438] on icon at bounding box center [1091, 445] width 14 height 14
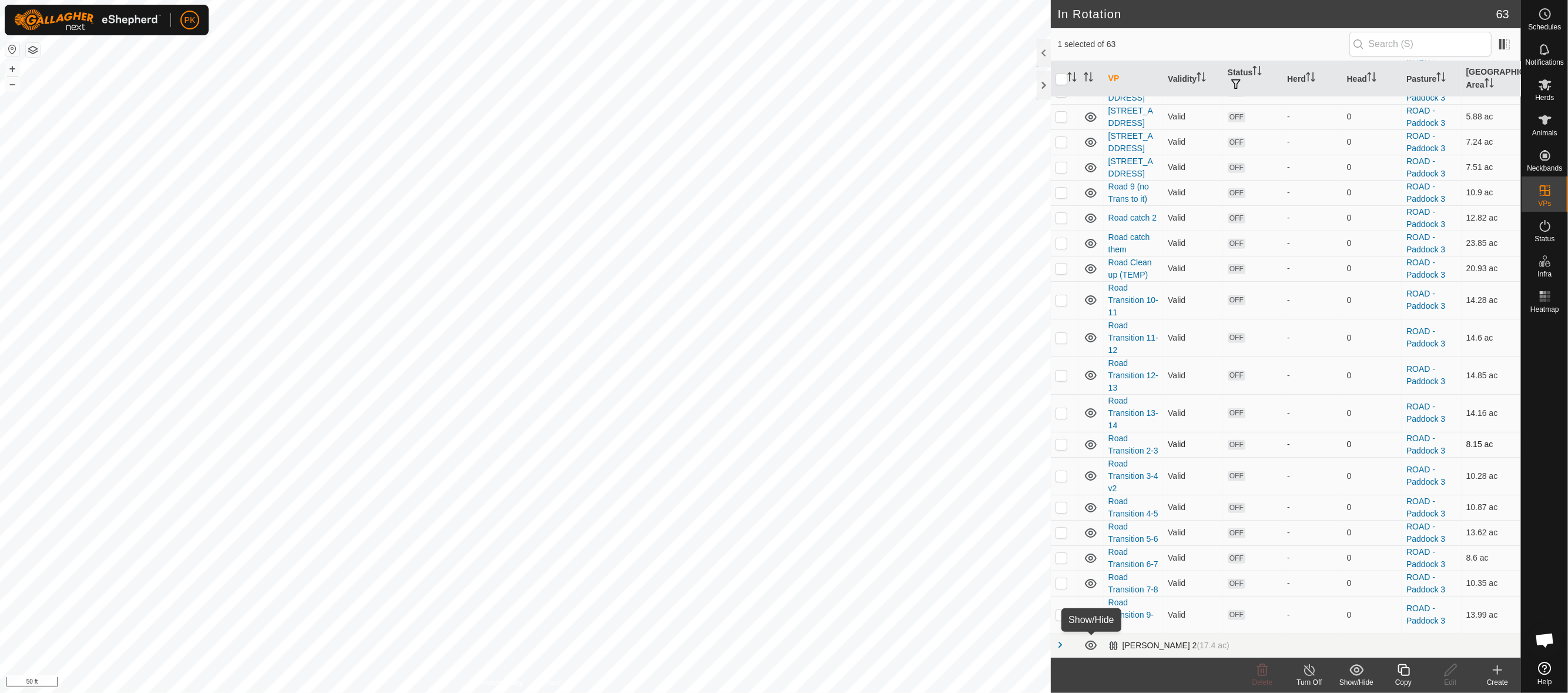
click at [1091, 646] on icon at bounding box center [1091, 645] width 14 height 14
checkbox input "false"
checkbox input "true"
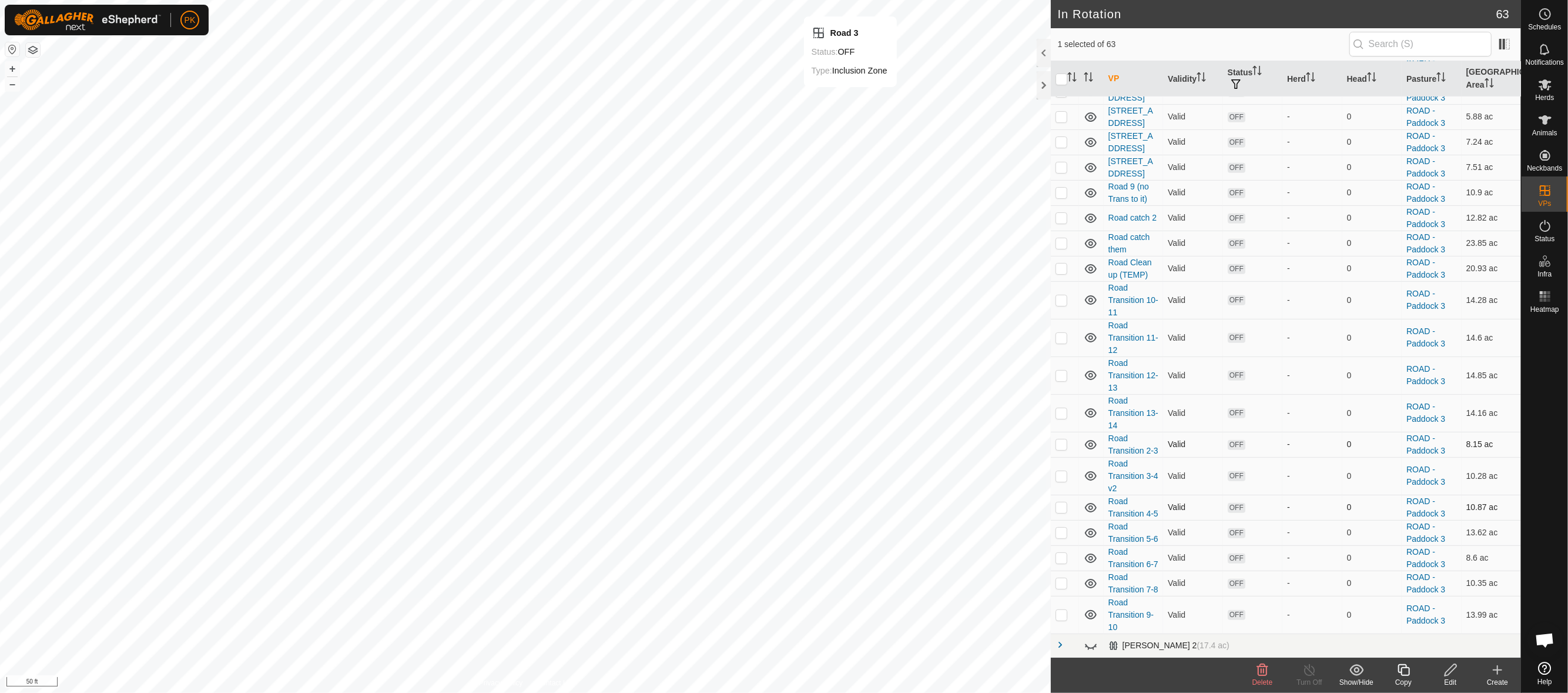
checkbox input "false"
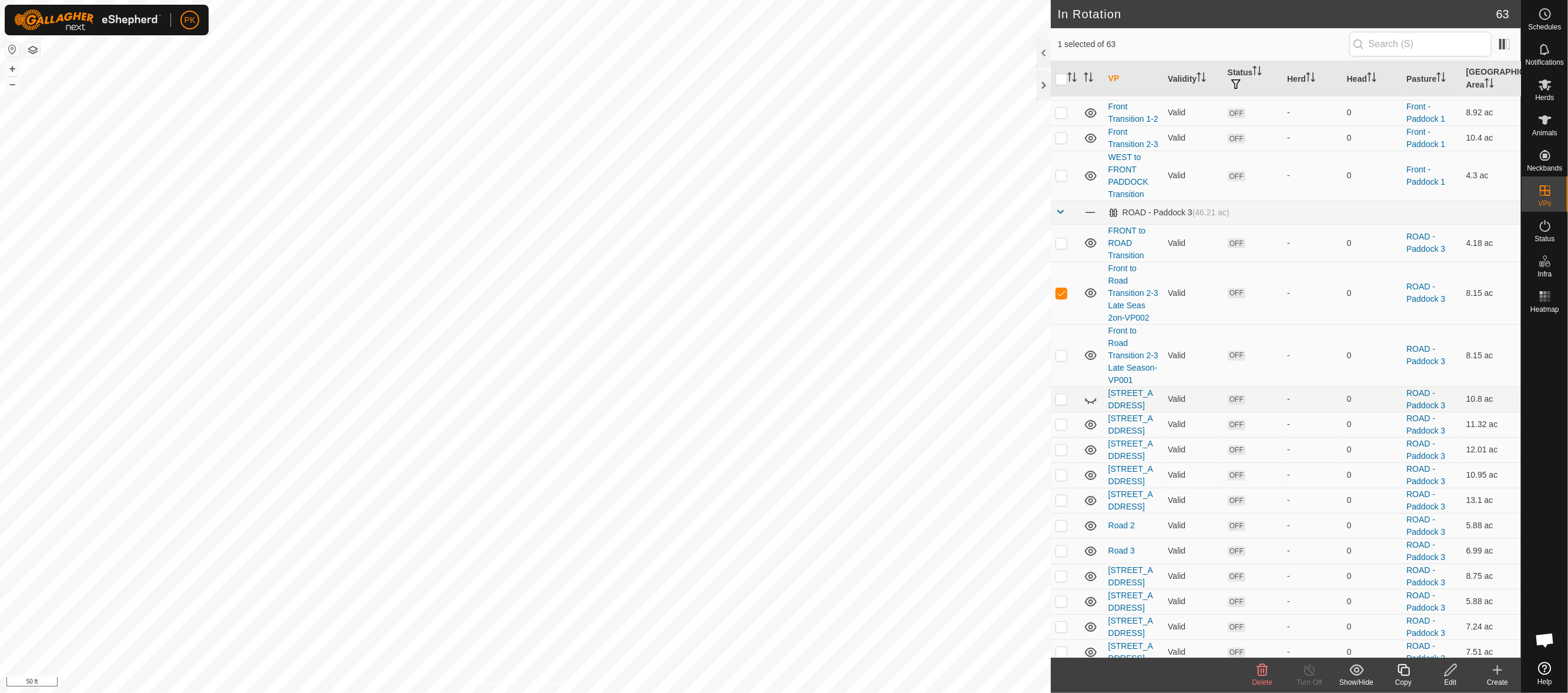
scroll to position [217, 0]
click at [1551, 123] on div "Animals" at bounding box center [1544, 123] width 46 height 35
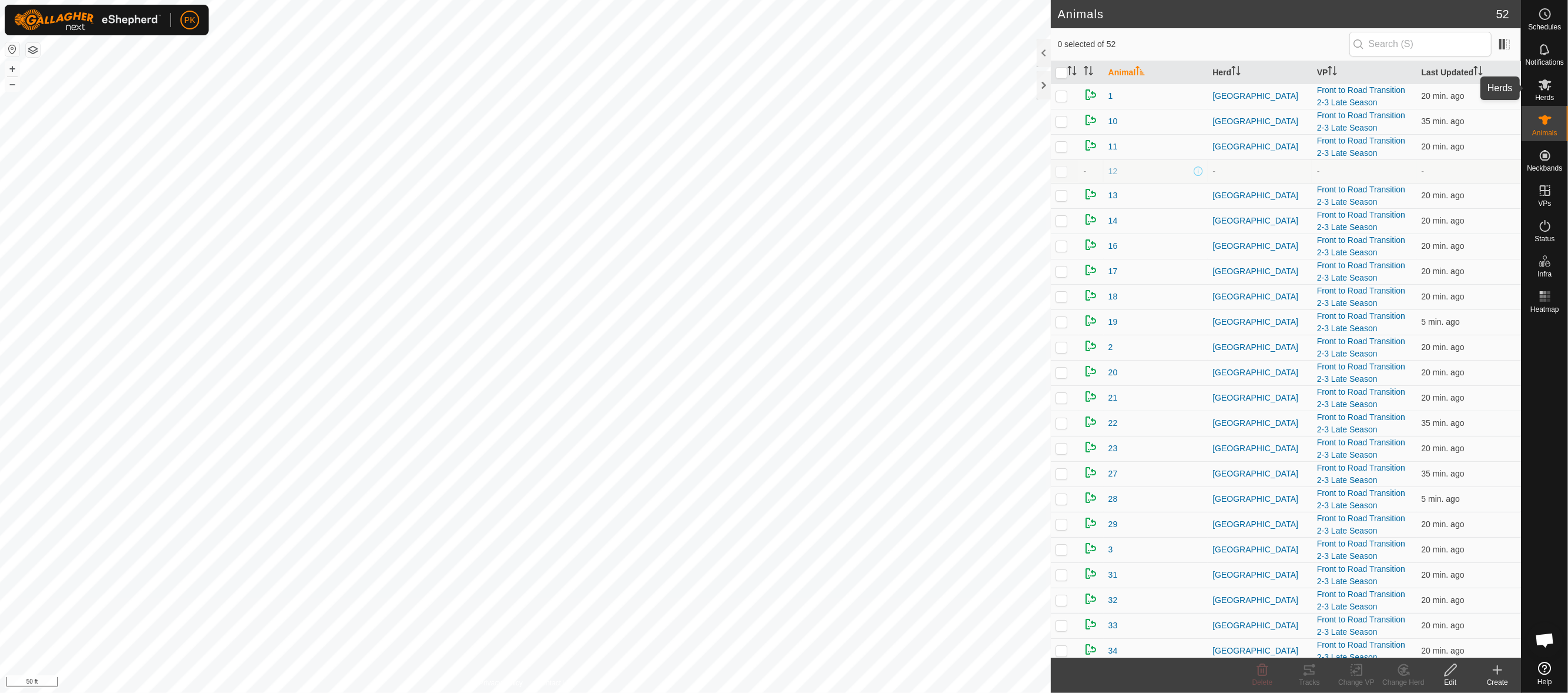
click at [1551, 95] on span "Herds" at bounding box center [1544, 97] width 19 height 7
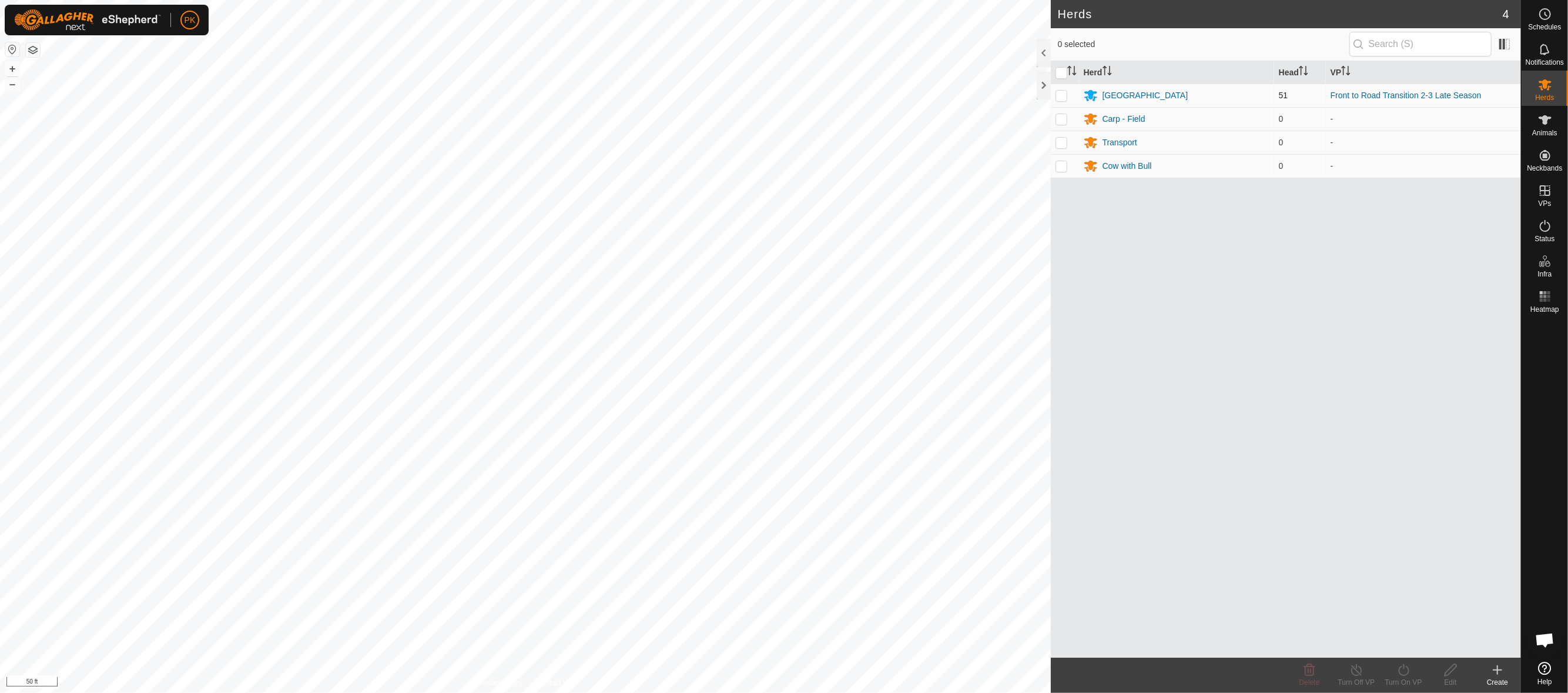
click at [1067, 97] on td at bounding box center [1065, 95] width 28 height 24
checkbox input "true"
click at [1402, 670] on icon at bounding box center [1403, 670] width 15 height 14
click at [1407, 640] on link "Now" at bounding box center [1438, 643] width 116 height 24
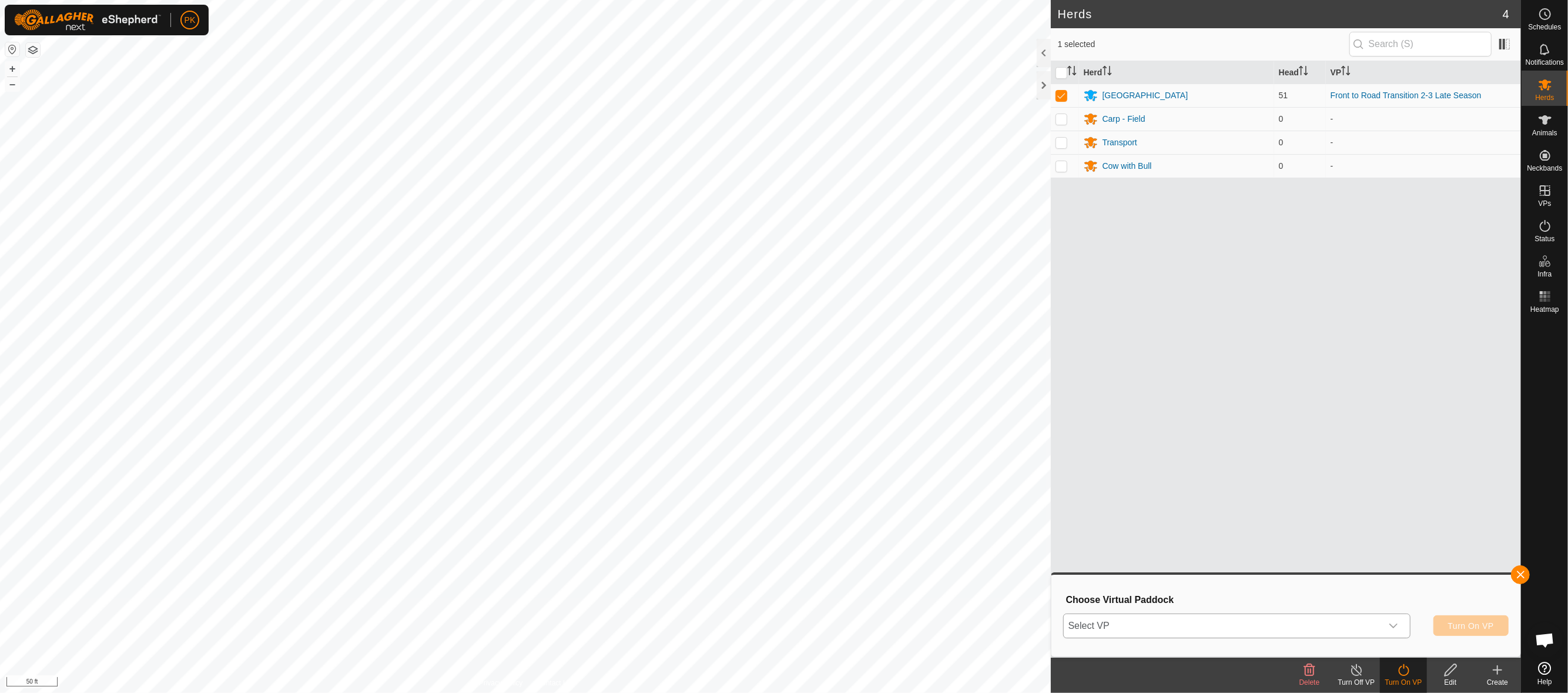
click at [1399, 624] on div "dropdown trigger" at bounding box center [1393, 626] width 24 height 24
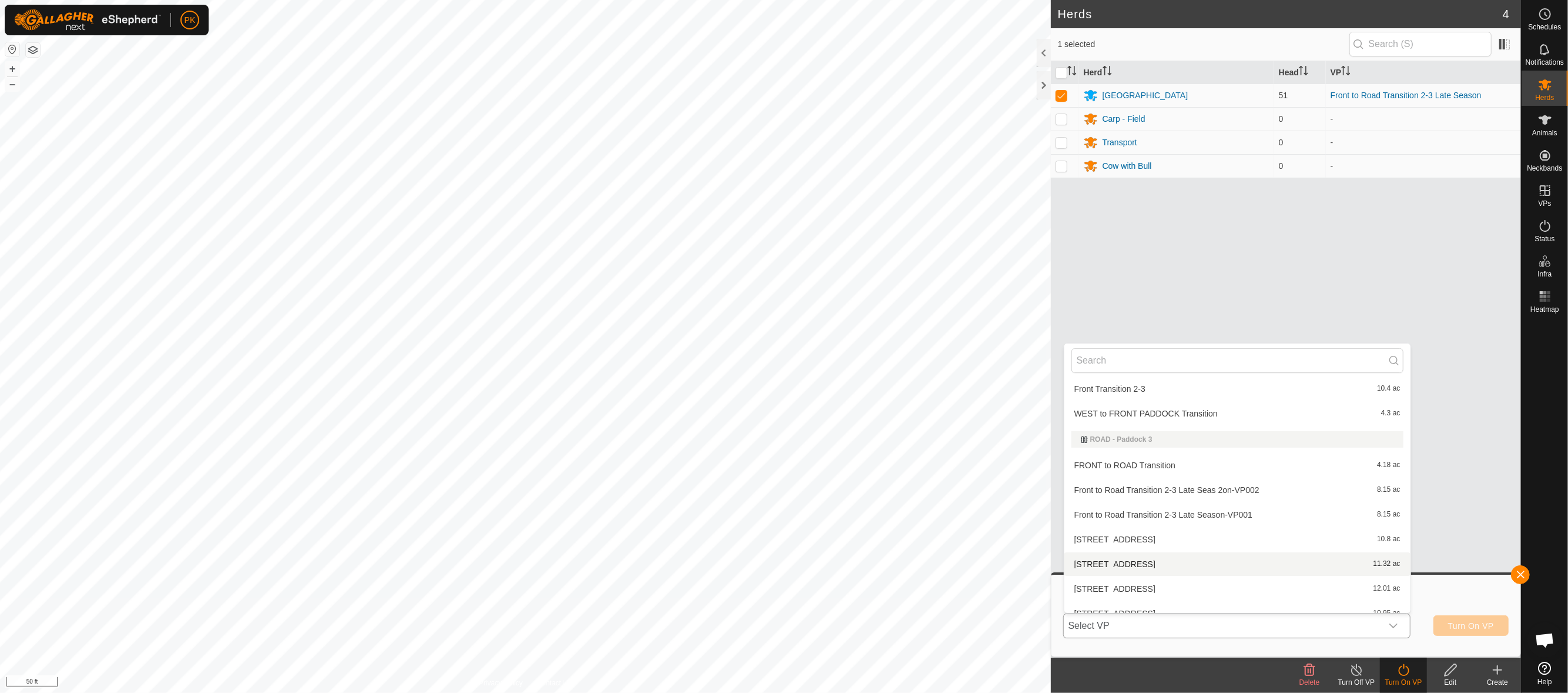
scroll to position [426, 0]
click at [1264, 487] on li "Front to Road Transition 2-3 Late Seas 2on-VP002 8.15 ac" at bounding box center [1237, 489] width 346 height 24
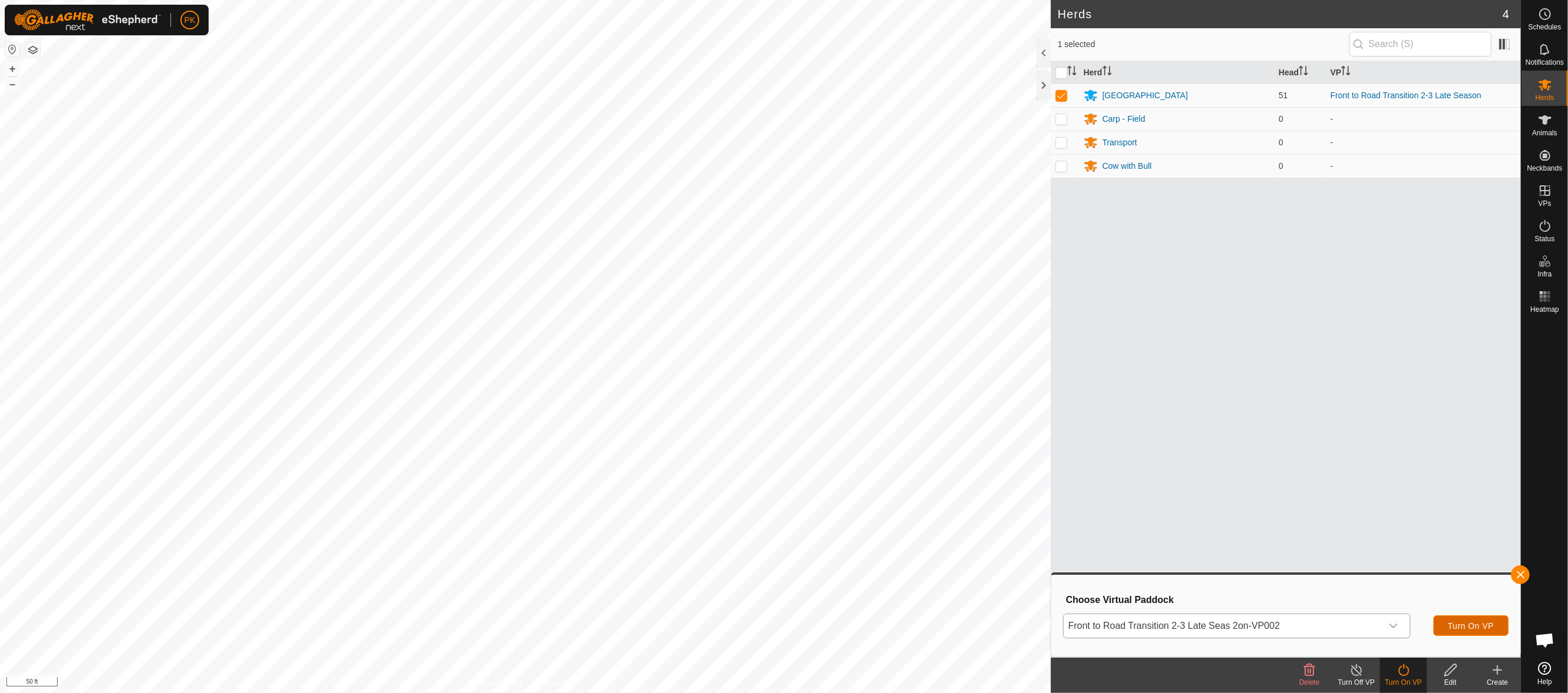
click at [1467, 628] on span "Turn On VP" at bounding box center [1471, 625] width 46 height 9
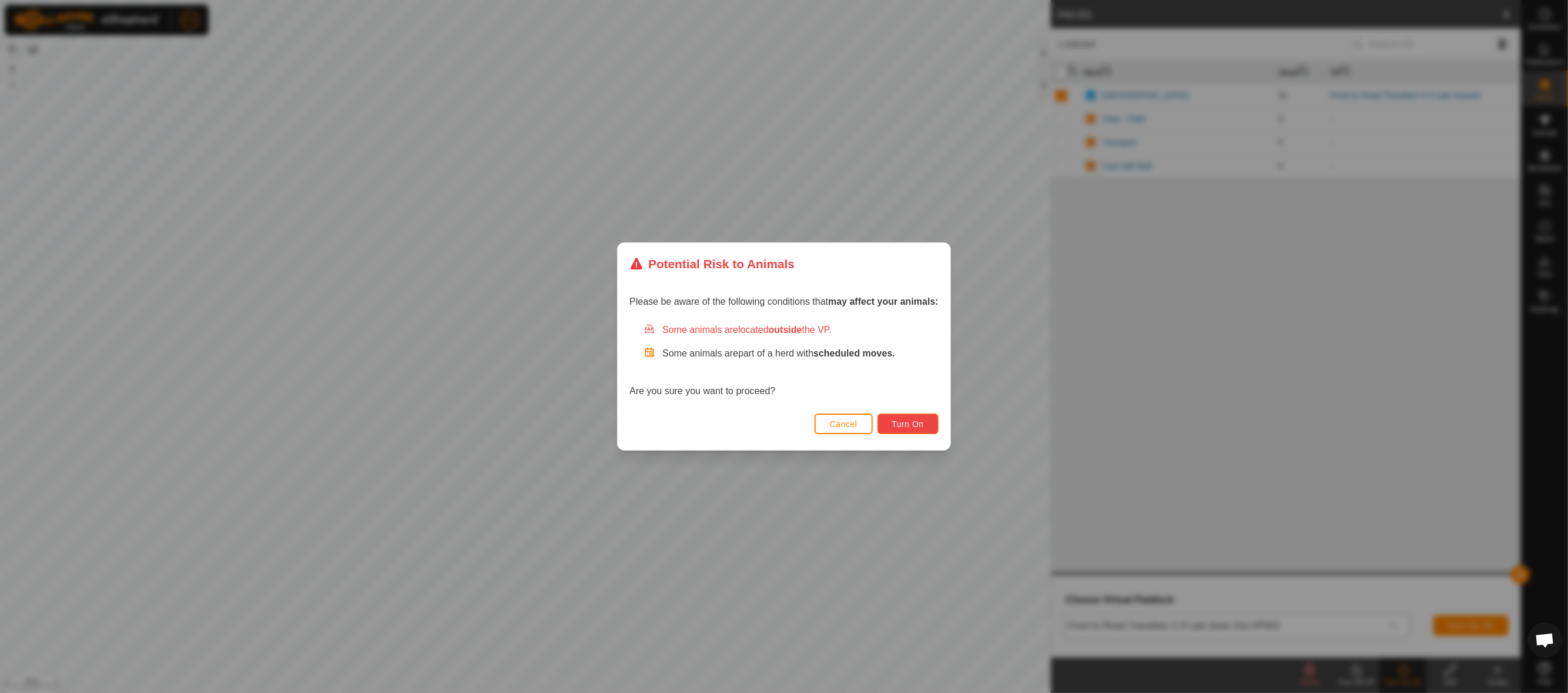
click at [923, 421] on span "Turn On" at bounding box center [908, 424] width 32 height 9
